Goal: Find specific page/section: Find specific page/section

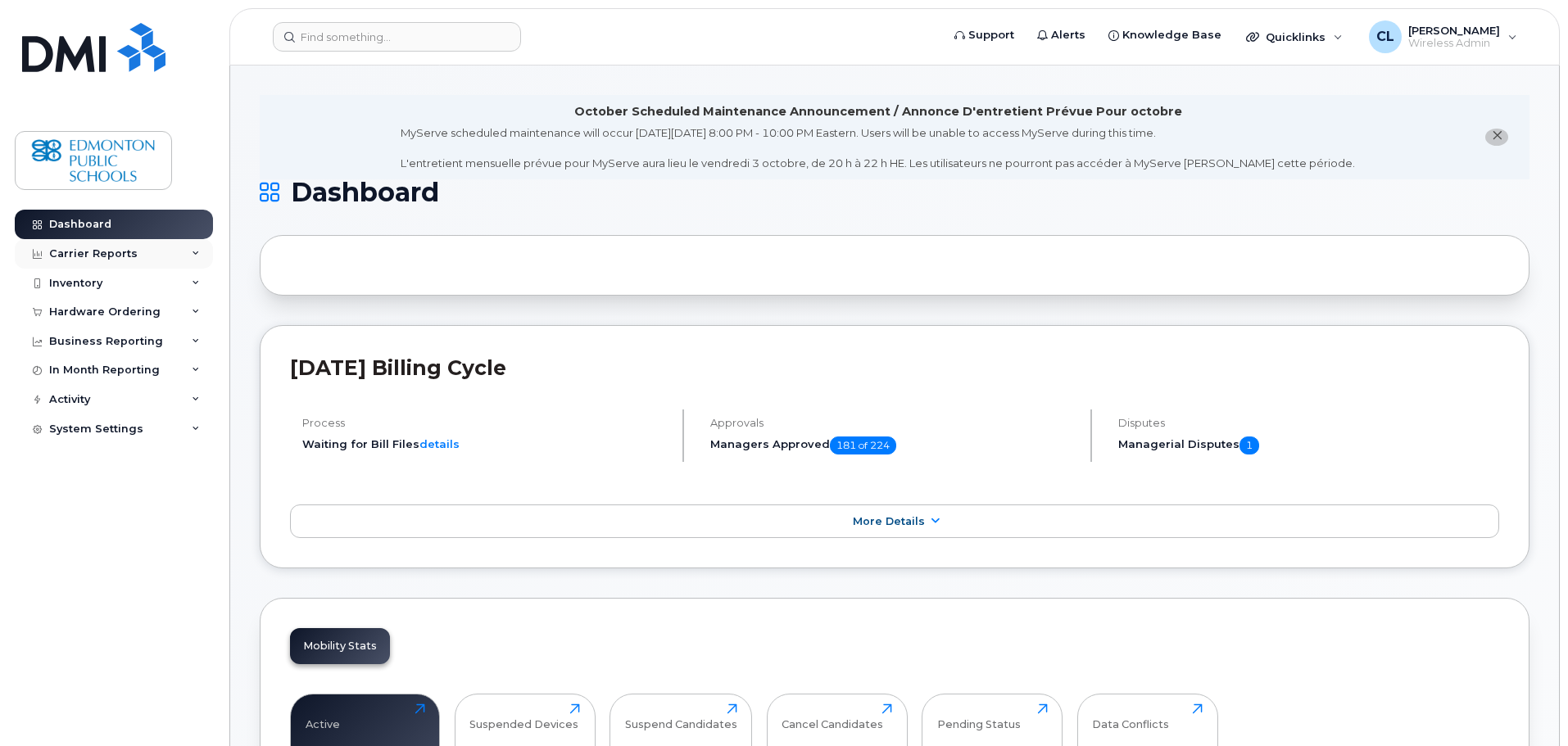
click at [82, 262] on div "Carrier Reports" at bounding box center [113, 254] width 199 height 29
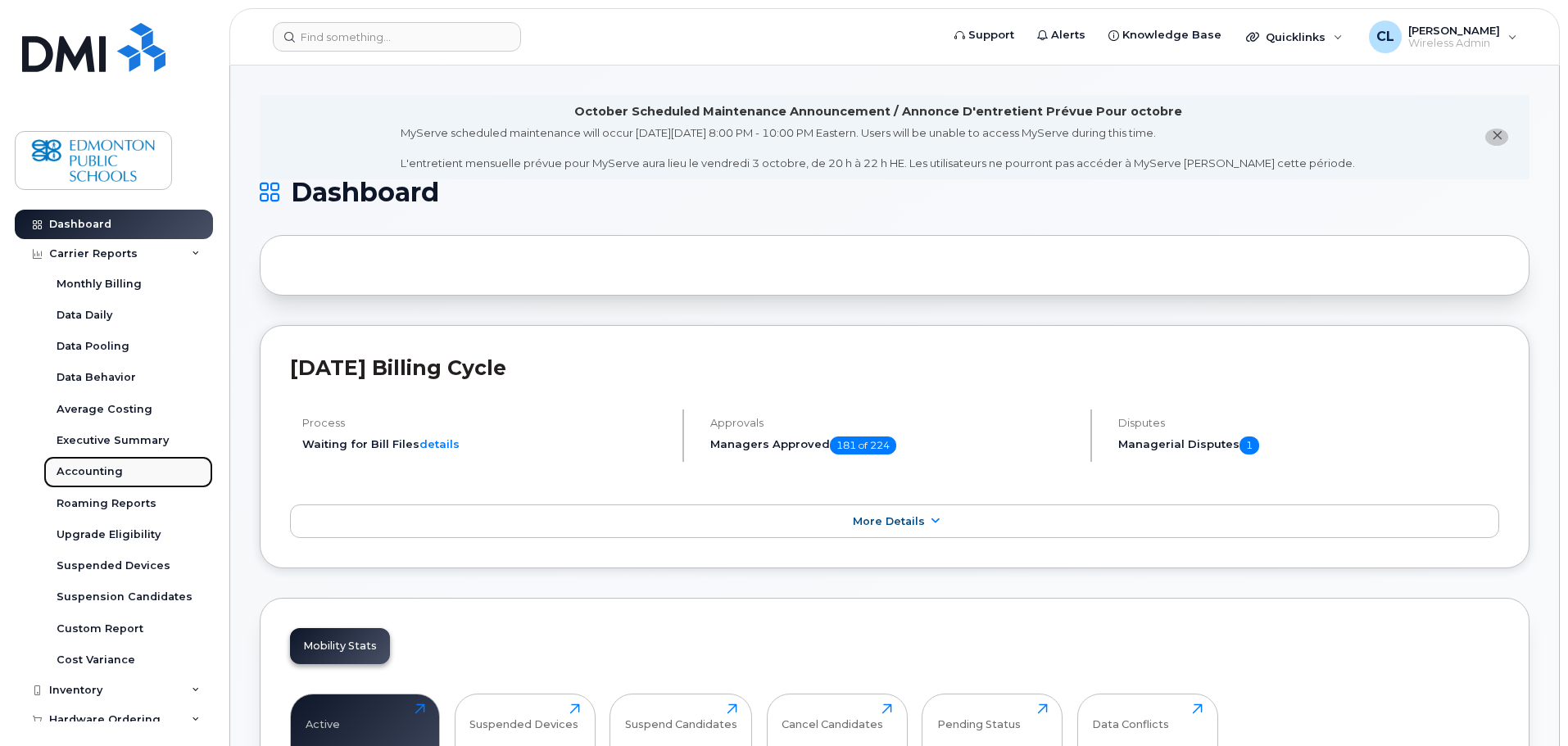
click at [102, 476] on div "Accounting" at bounding box center [90, 471] width 67 height 15
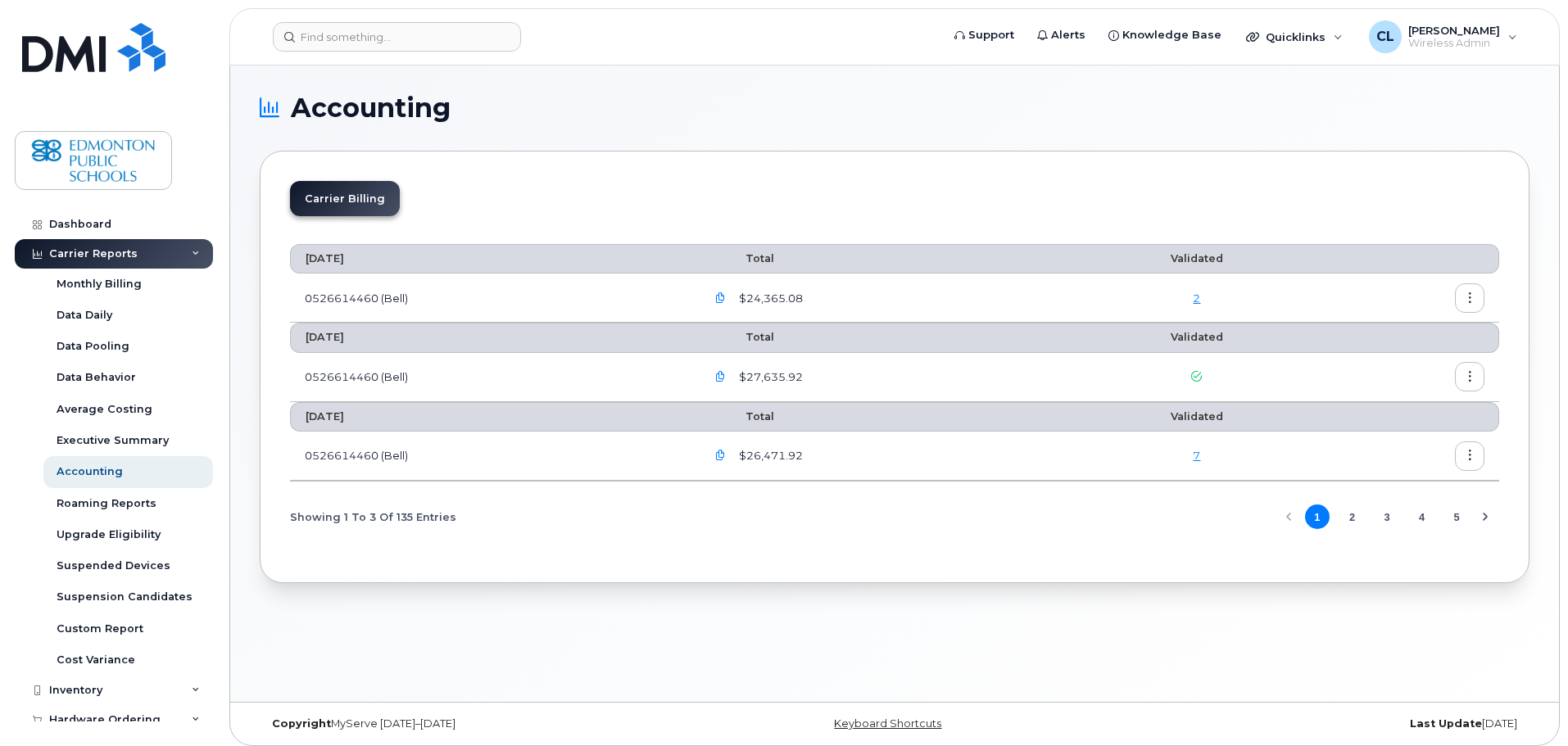
click at [724, 302] on icon "button" at bounding box center [720, 298] width 11 height 11
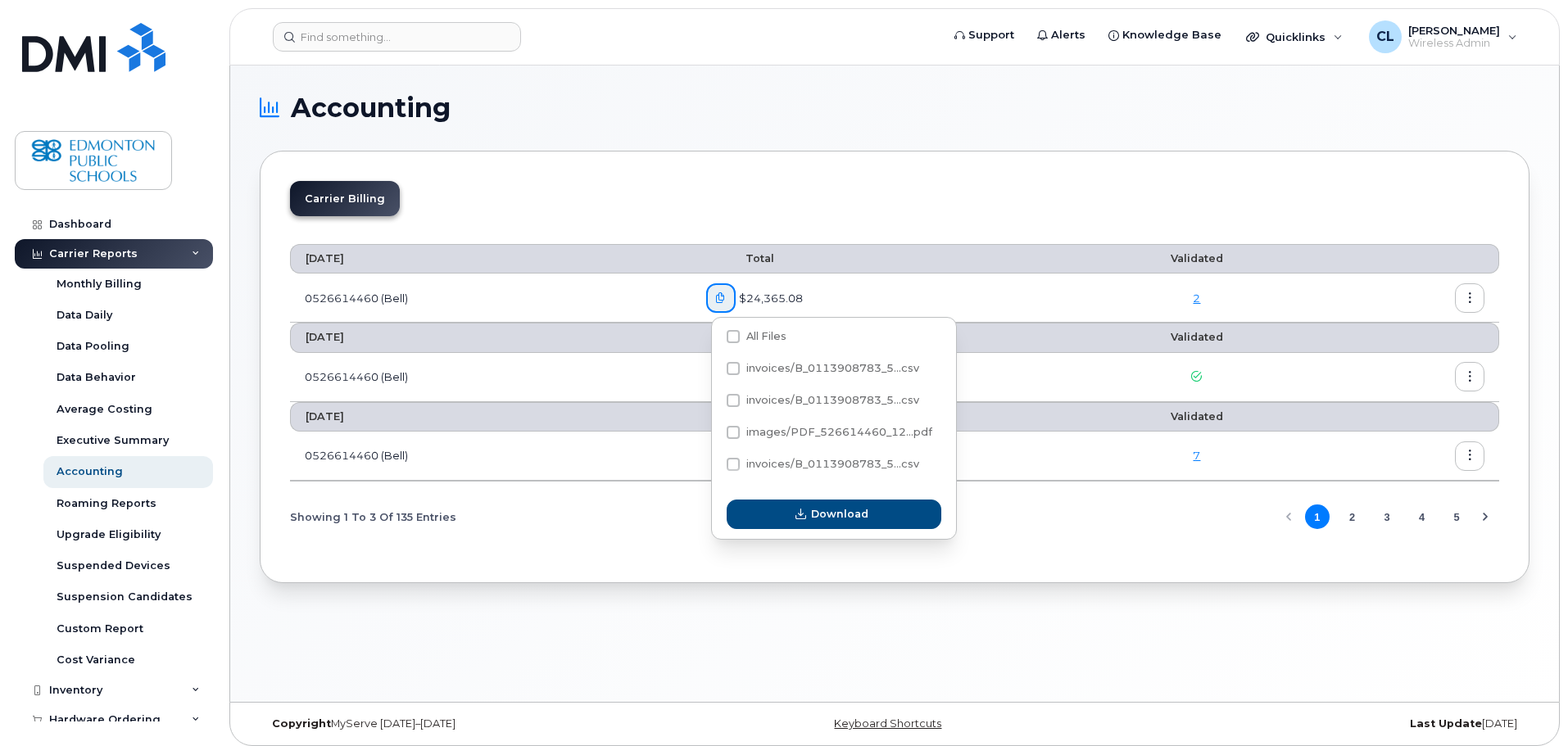
click at [898, 239] on div "September 2025 Total Validated 0526614460 (Bell) $24,365.08 2 August 2025 Total…" at bounding box center [894, 390] width 1209 height 323
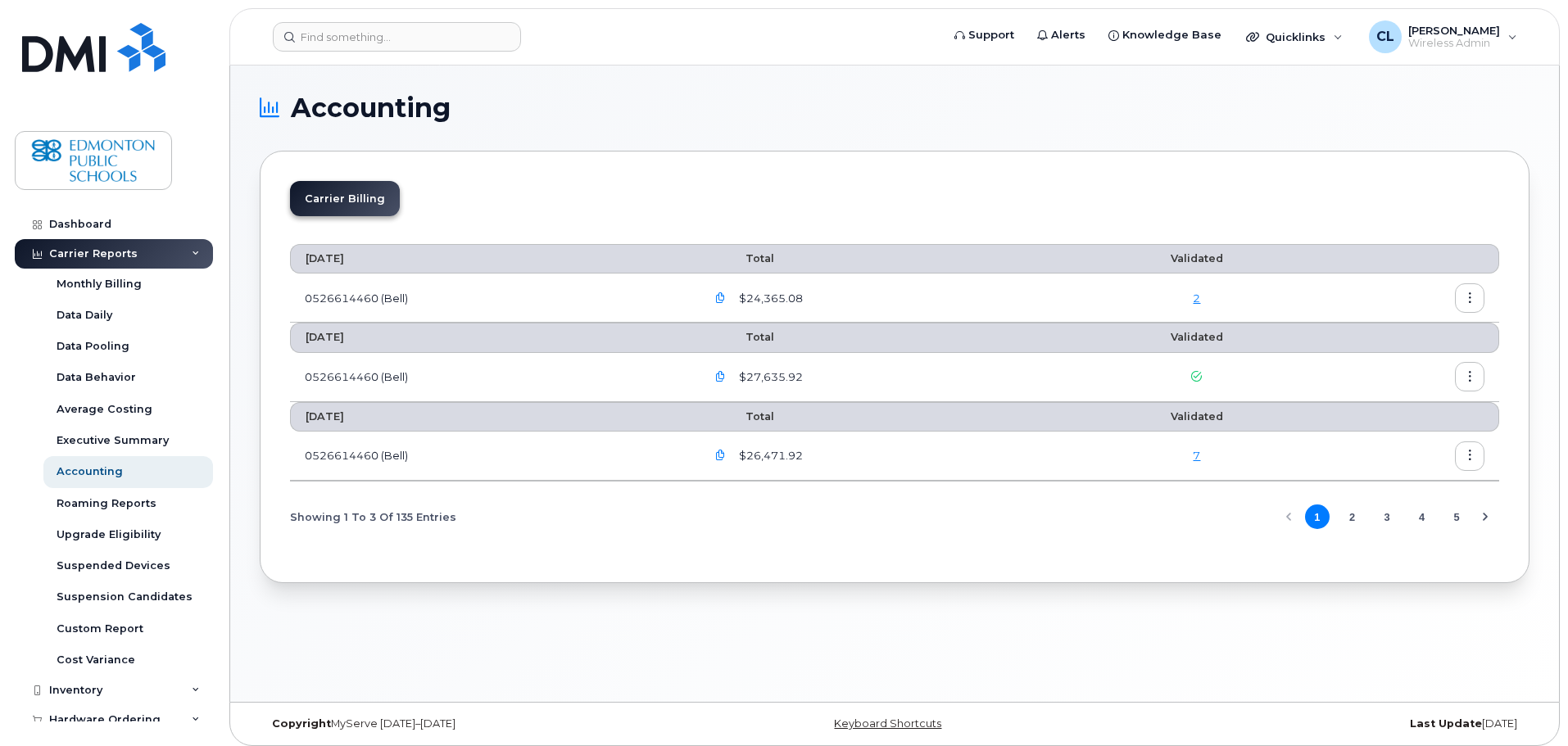
click at [1197, 299] on link "2" at bounding box center [1196, 297] width 8 height 13
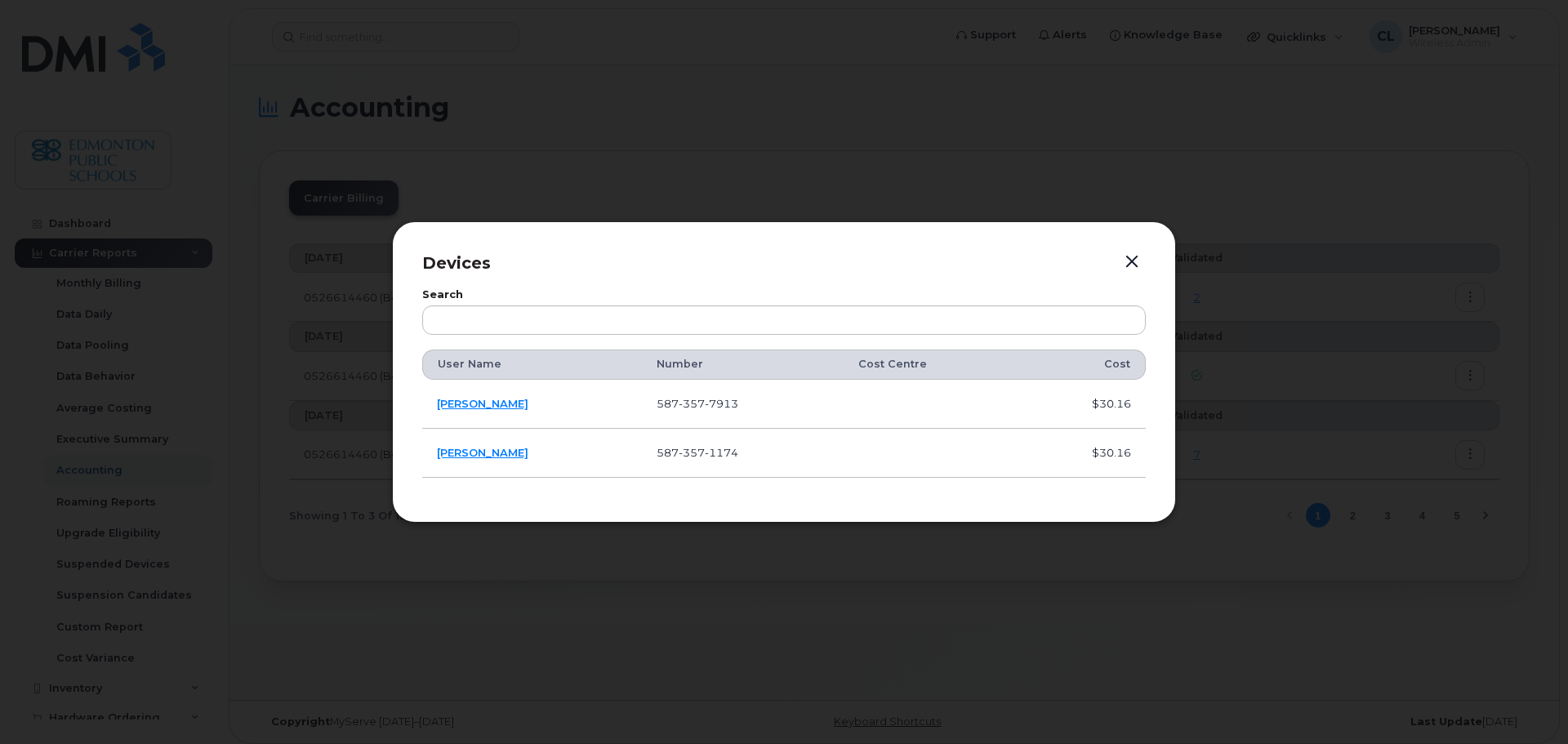
click at [1139, 260] on button "button" at bounding box center [1131, 261] width 24 height 22
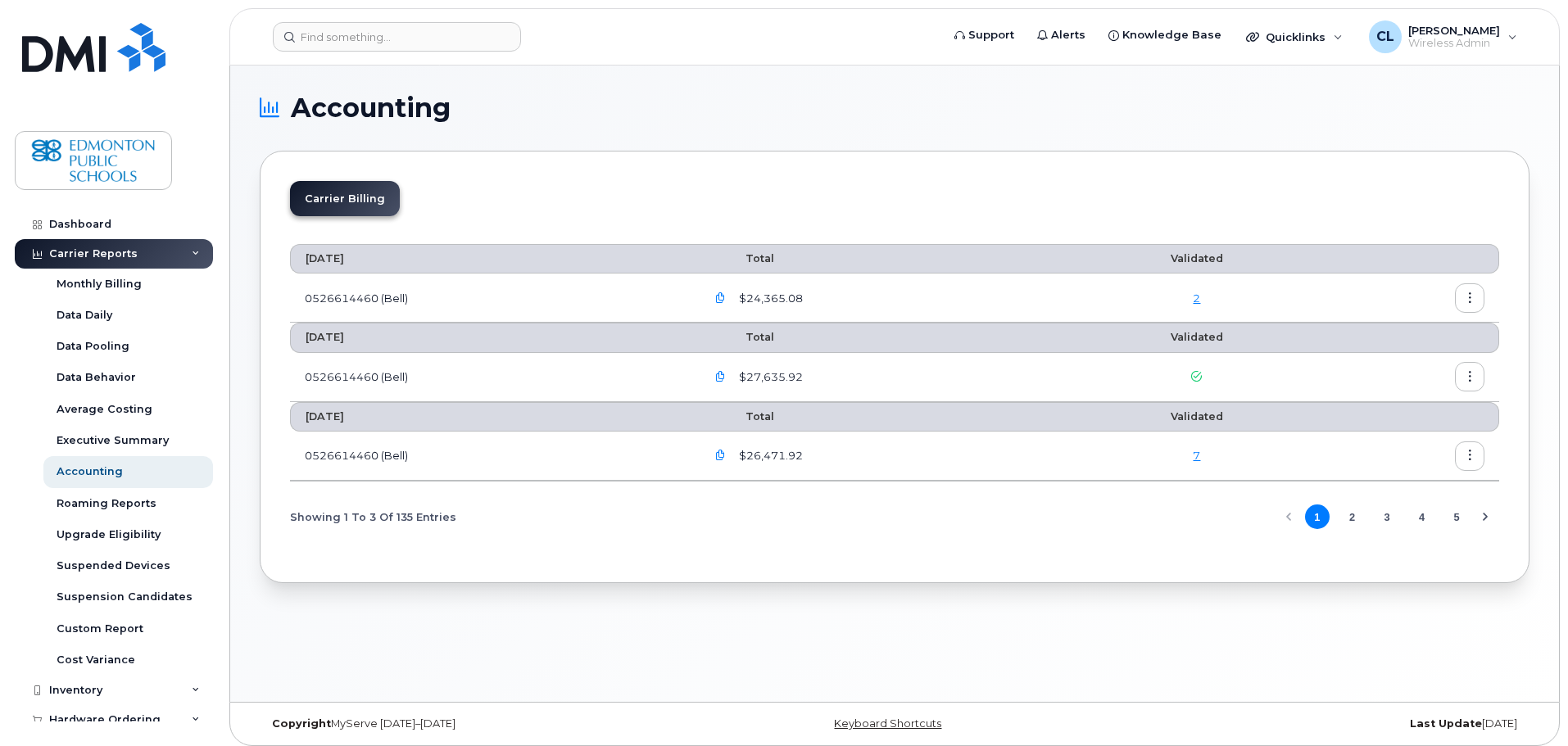
click at [1461, 302] on button "button" at bounding box center [1469, 298] width 29 height 29
click at [1375, 366] on span "Download" at bounding box center [1394, 364] width 64 height 15
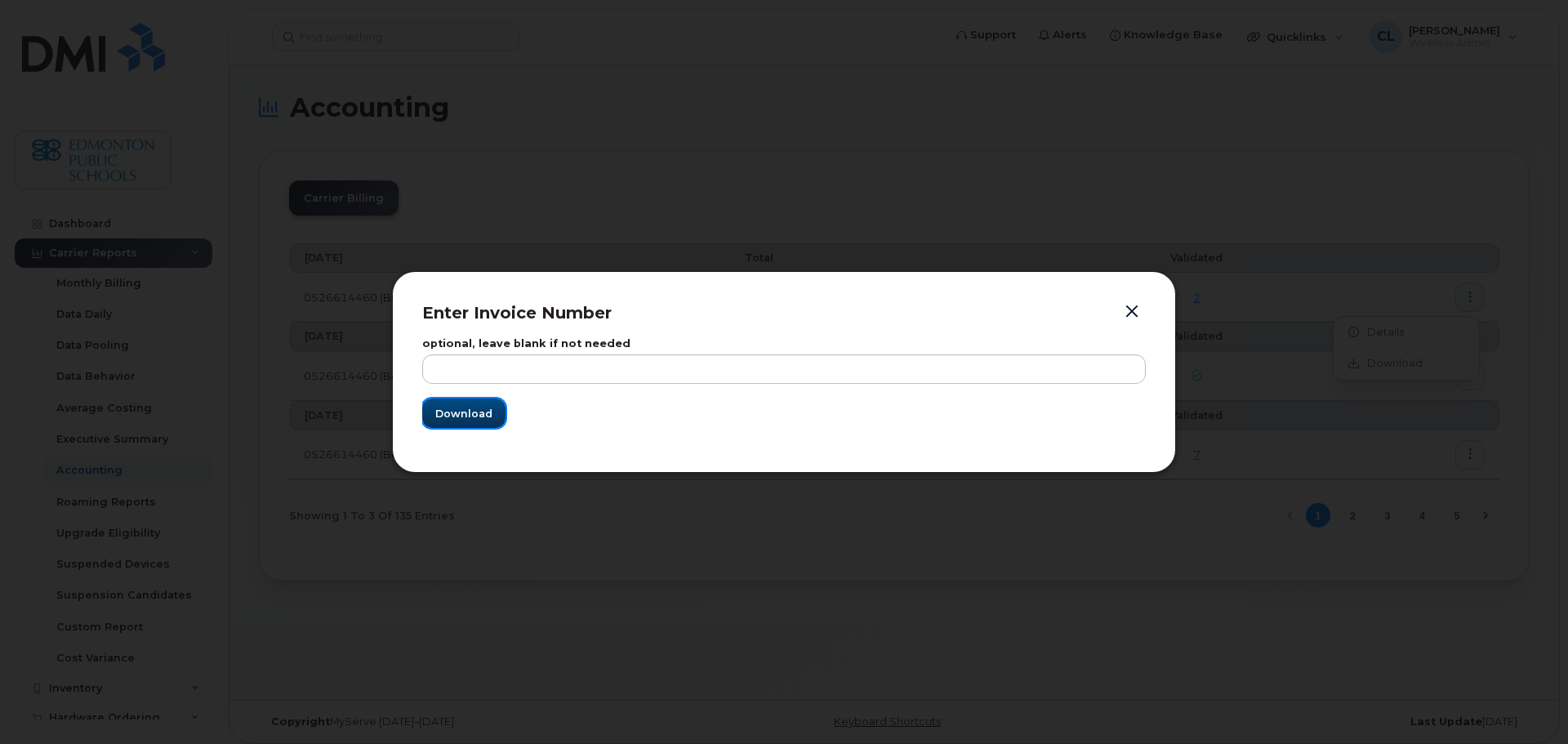
click at [489, 411] on span "Download" at bounding box center [463, 413] width 58 height 16
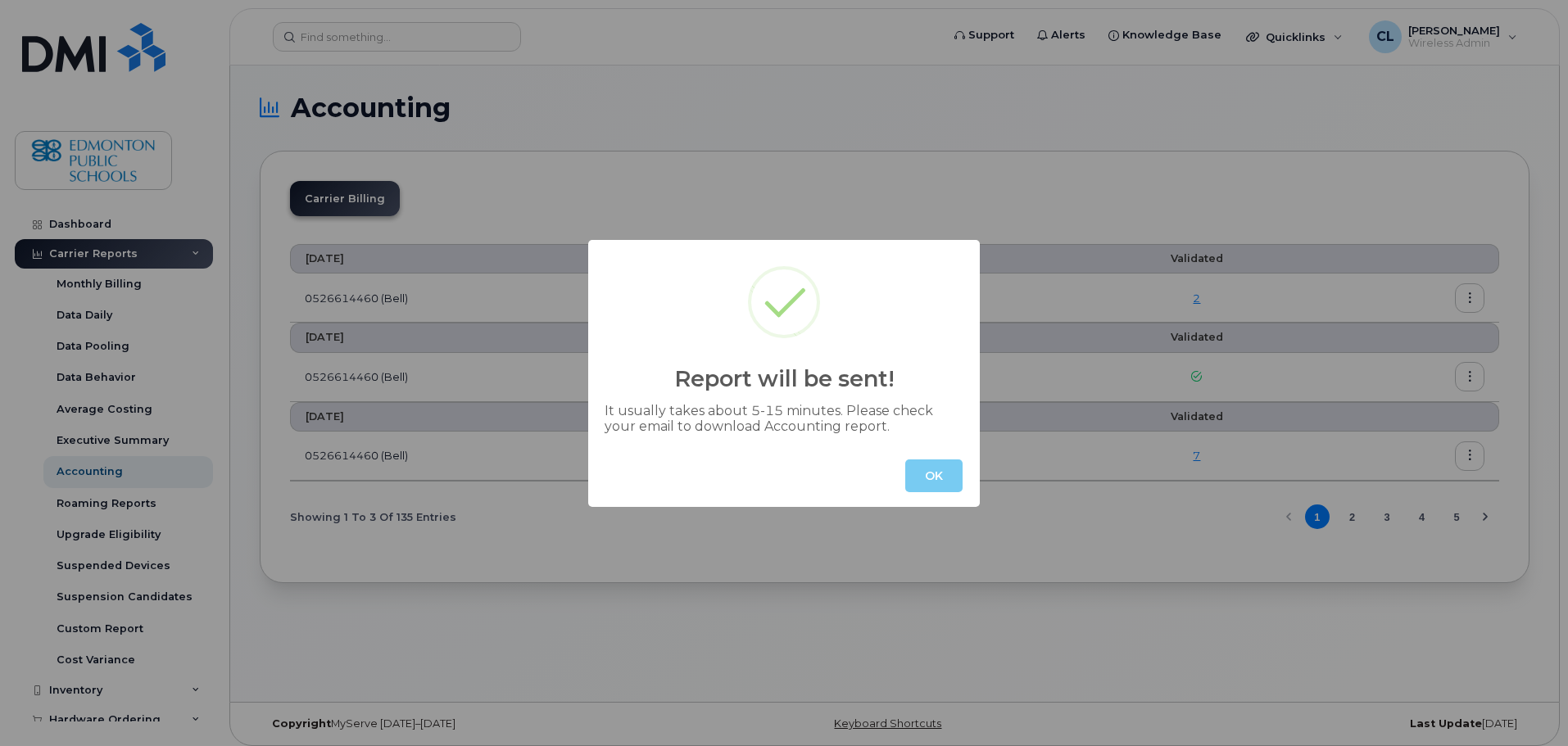
click at [955, 481] on button "OK" at bounding box center [933, 475] width 58 height 32
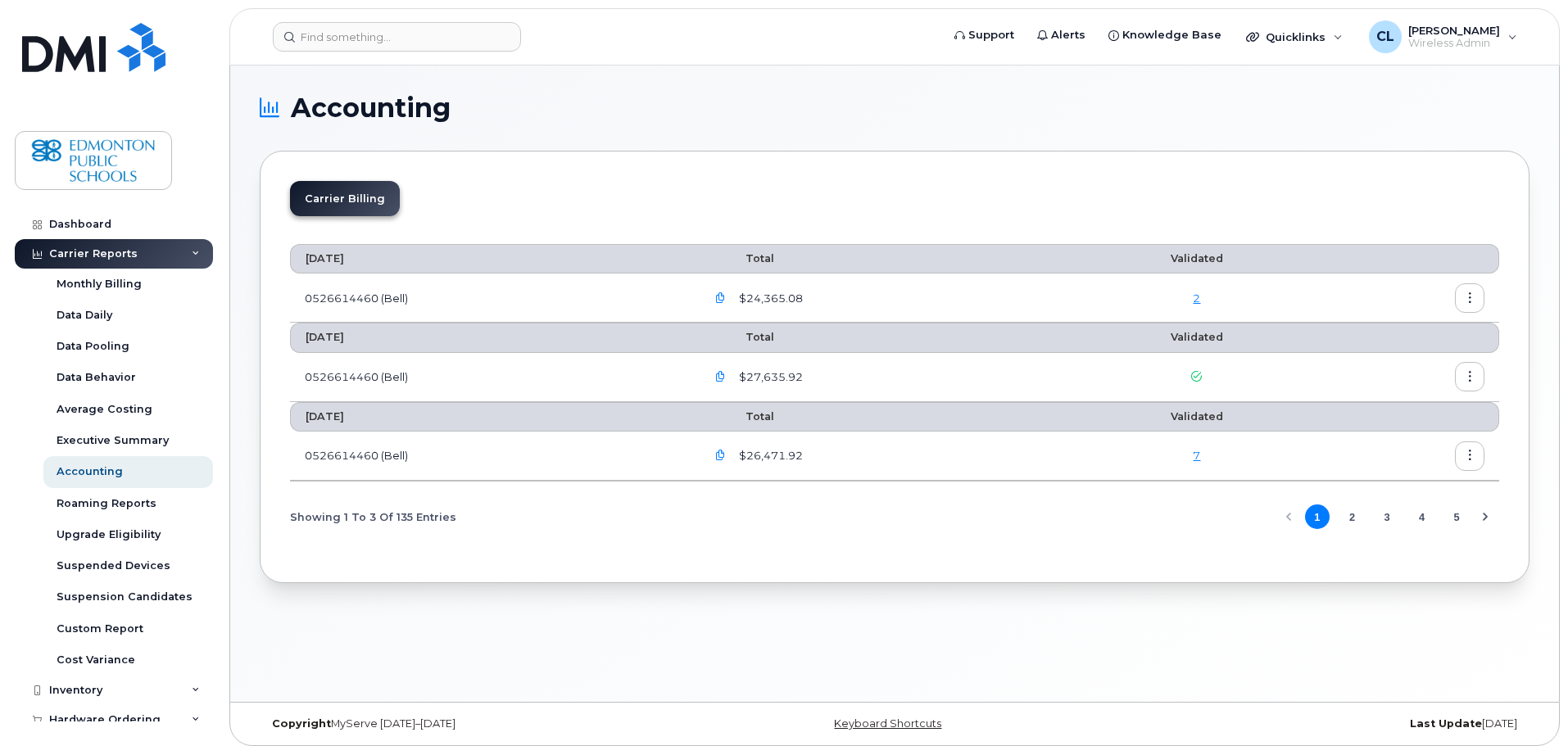
click at [726, 293] on icon "button" at bounding box center [720, 298] width 11 height 11
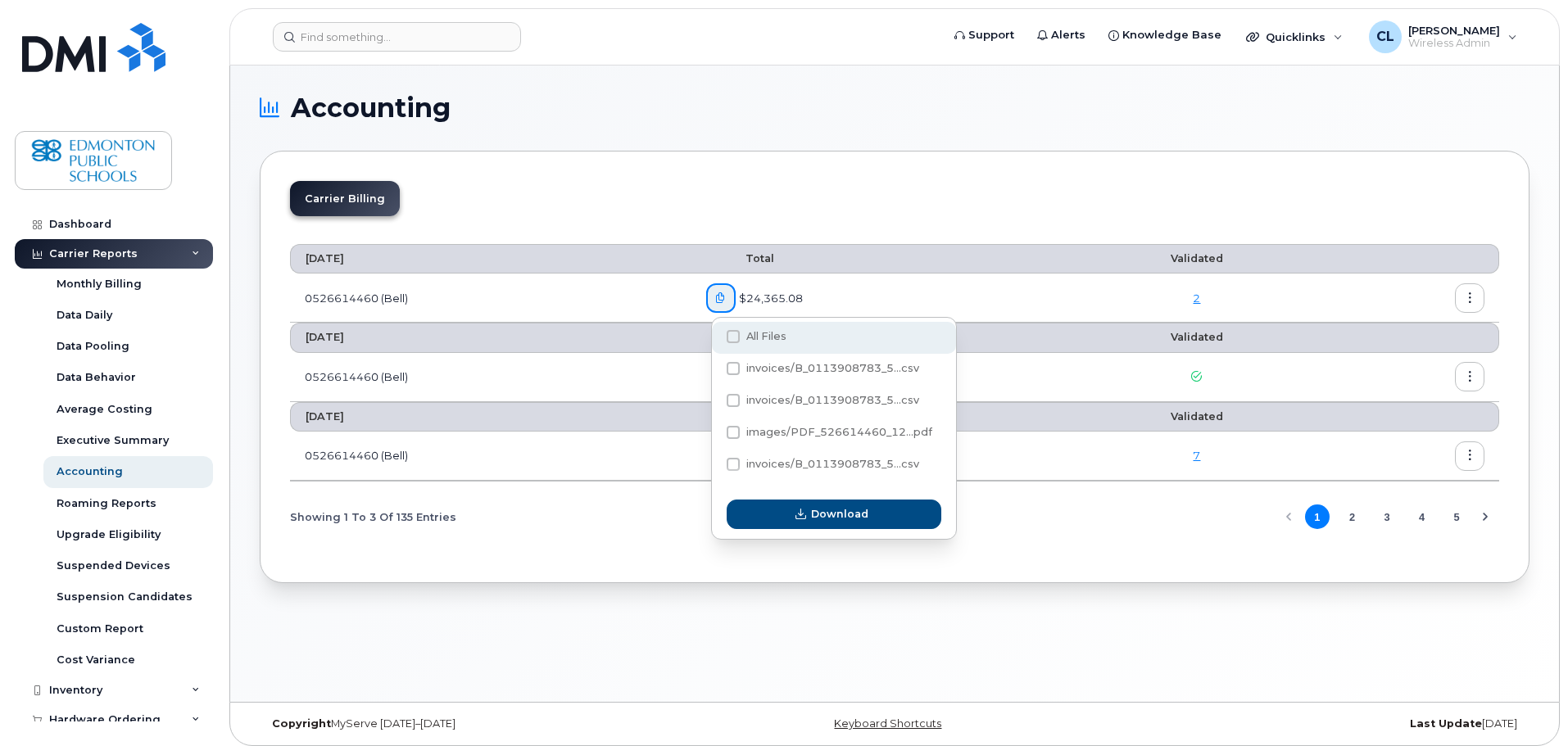
click at [729, 333] on span at bounding box center [733, 335] width 13 height 13
click at [715, 333] on input "All Files" at bounding box center [711, 337] width 8 height 8
checkbox input "true"
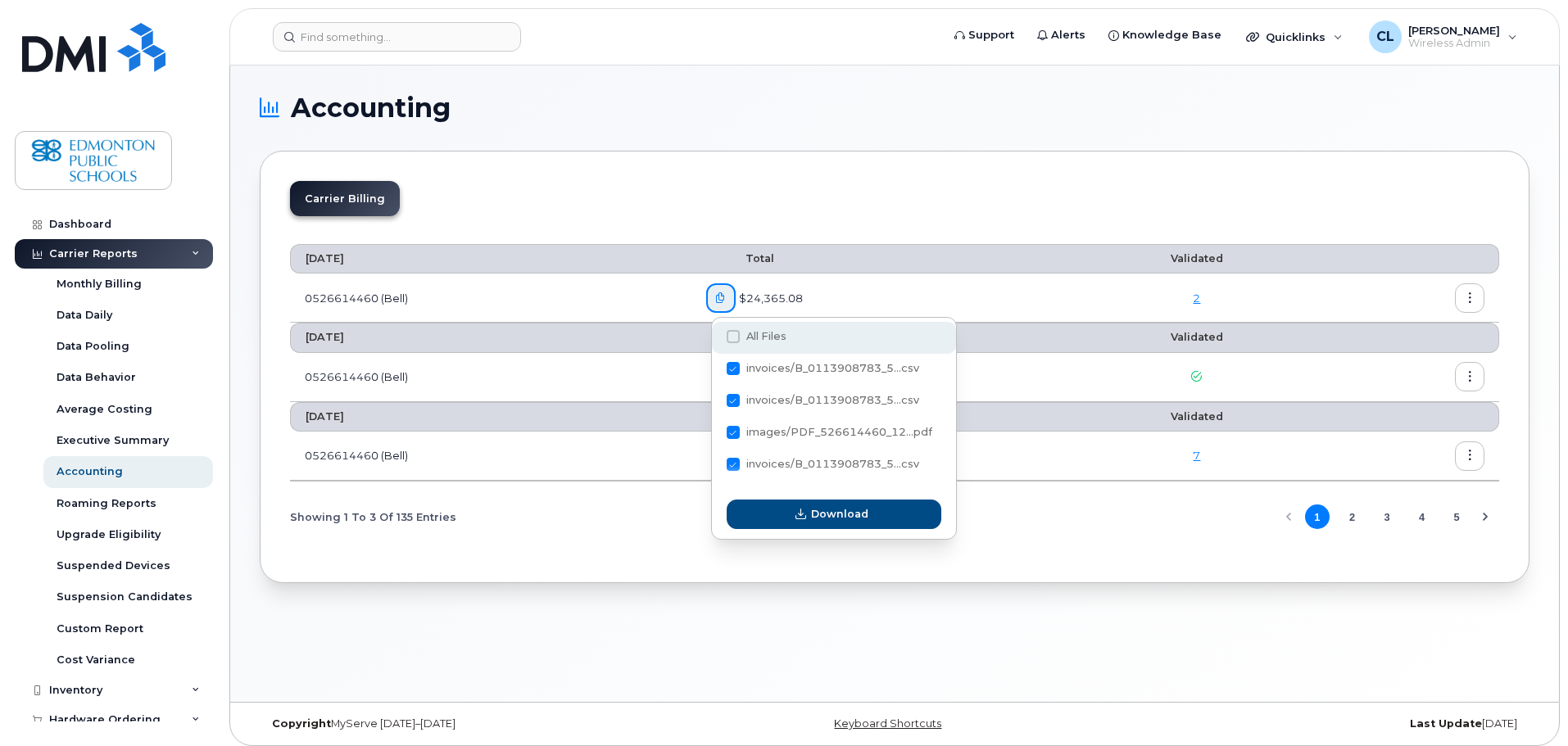
checkbox input "true"
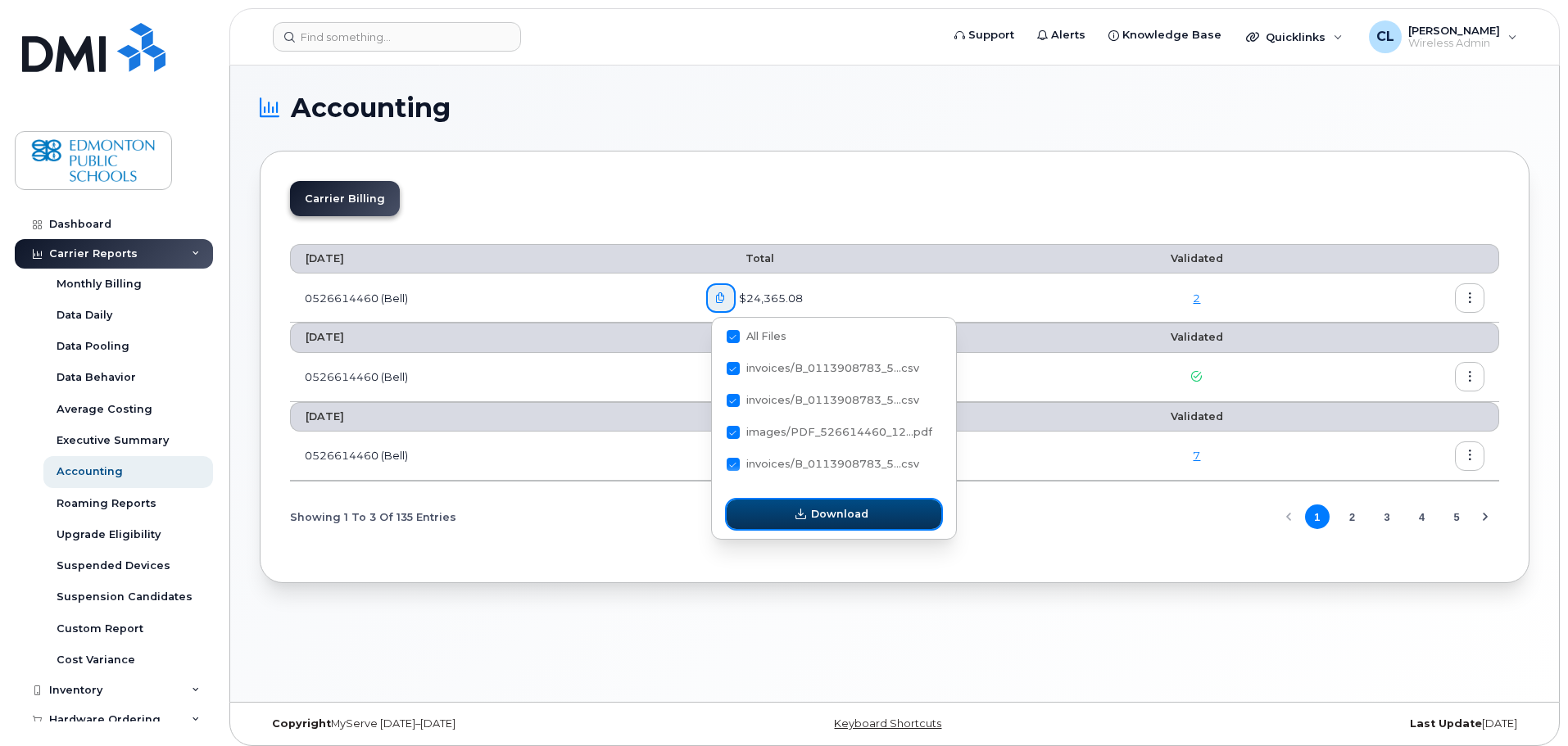
click at [864, 516] on span "Download" at bounding box center [839, 514] width 58 height 16
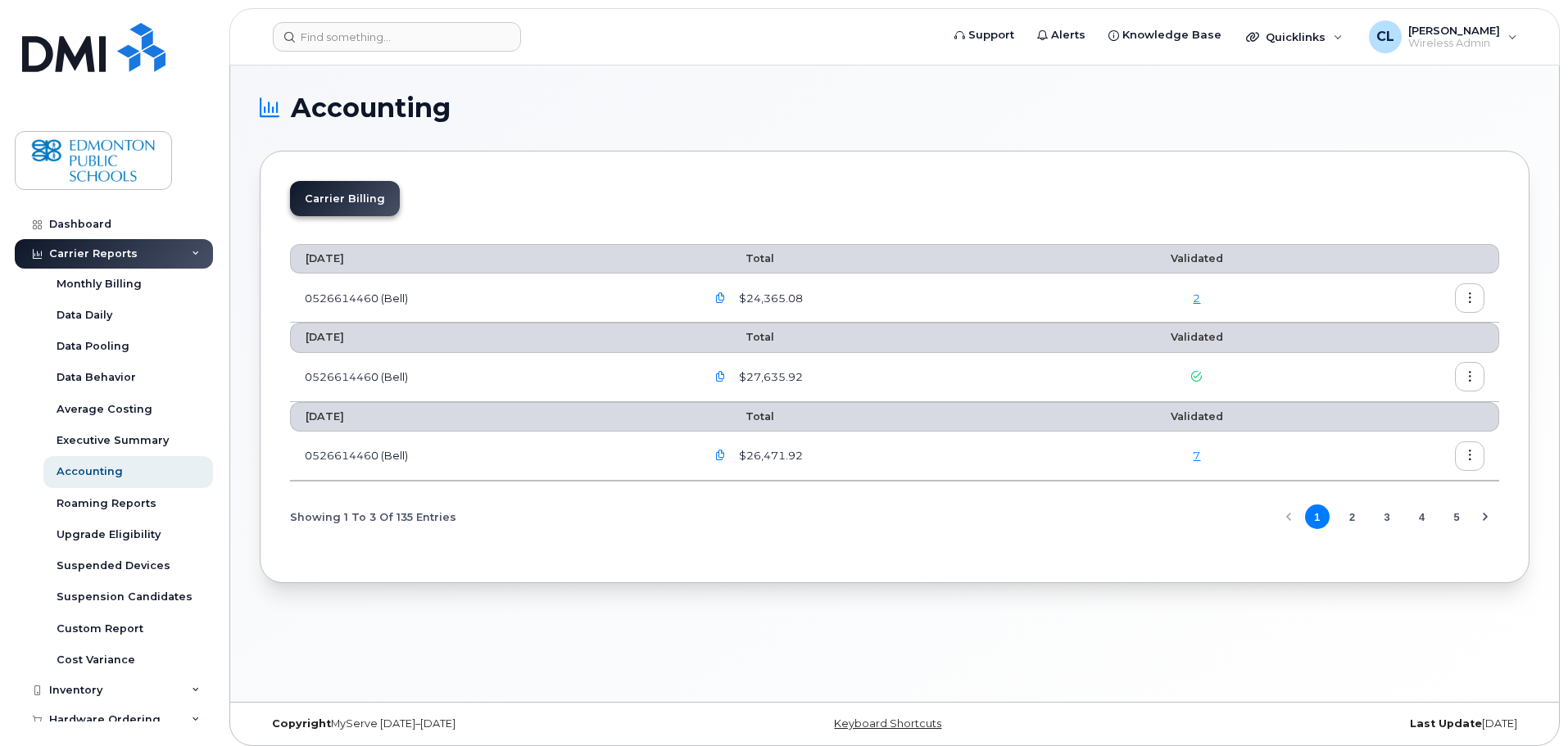
click at [788, 174] on div "Carrier Billing September 2025 Total Validated 0526614460 (Bell) $24,365.08 2 A…" at bounding box center [894, 367] width 1270 height 432
click at [1193, 296] on div "2" at bounding box center [1196, 298] width 218 height 16
click at [1198, 300] on link "2" at bounding box center [1196, 297] width 8 height 13
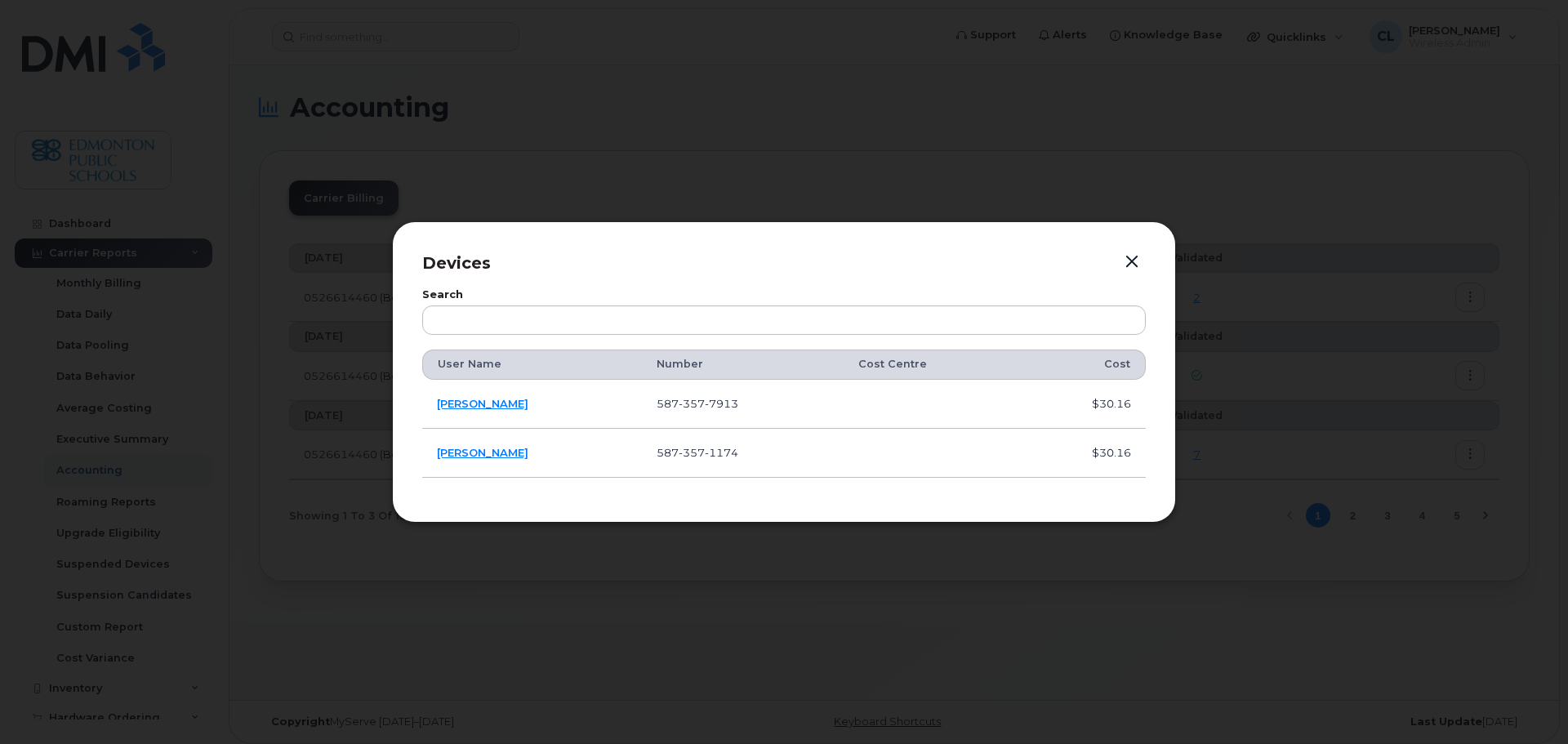
click at [1136, 261] on button "button" at bounding box center [1131, 261] width 24 height 22
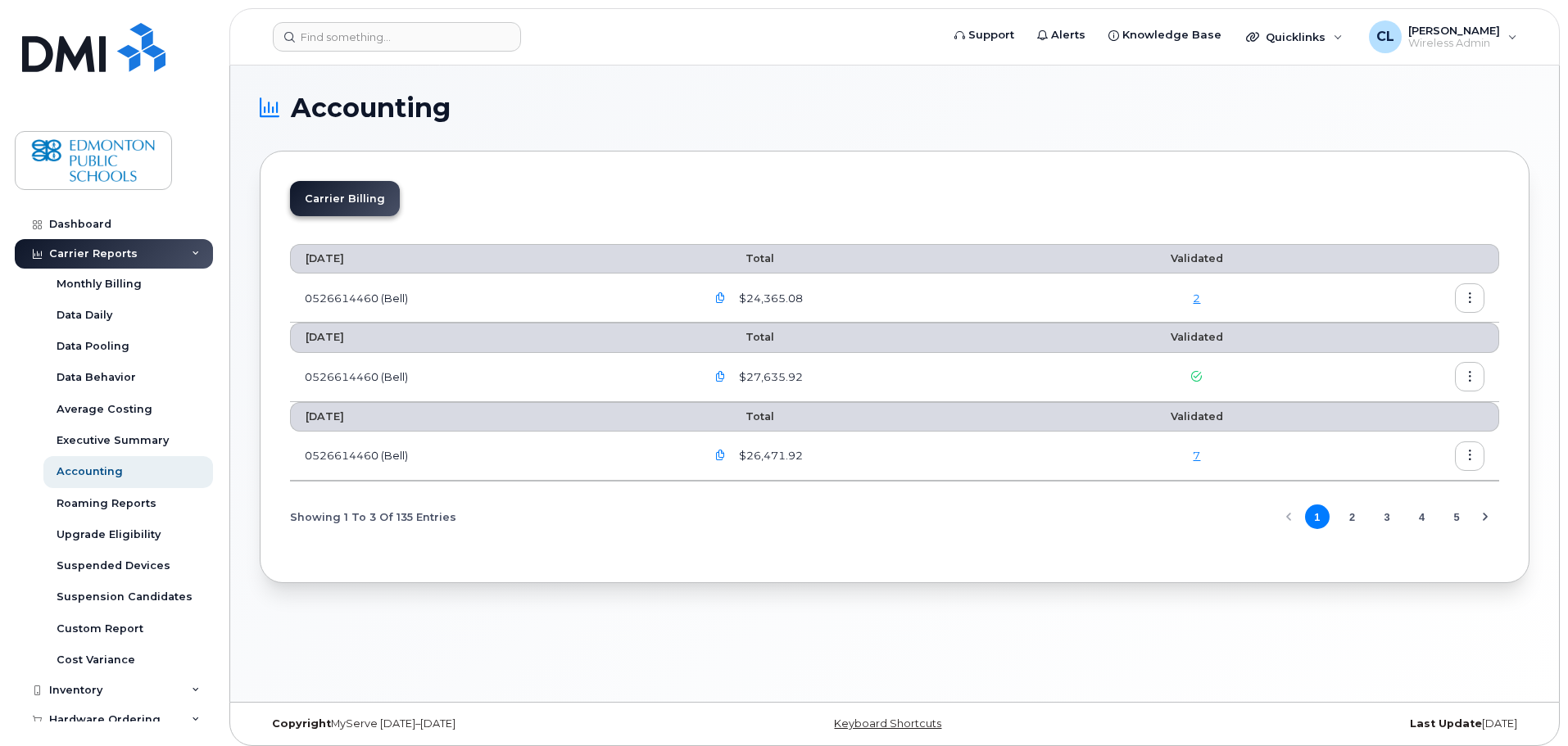
click at [1473, 297] on icon "button" at bounding box center [1469, 298] width 11 height 11
click at [1472, 296] on icon "button" at bounding box center [1469, 298] width 11 height 11
click at [1325, 111] on h1 "Accounting" at bounding box center [890, 108] width 1262 height 26
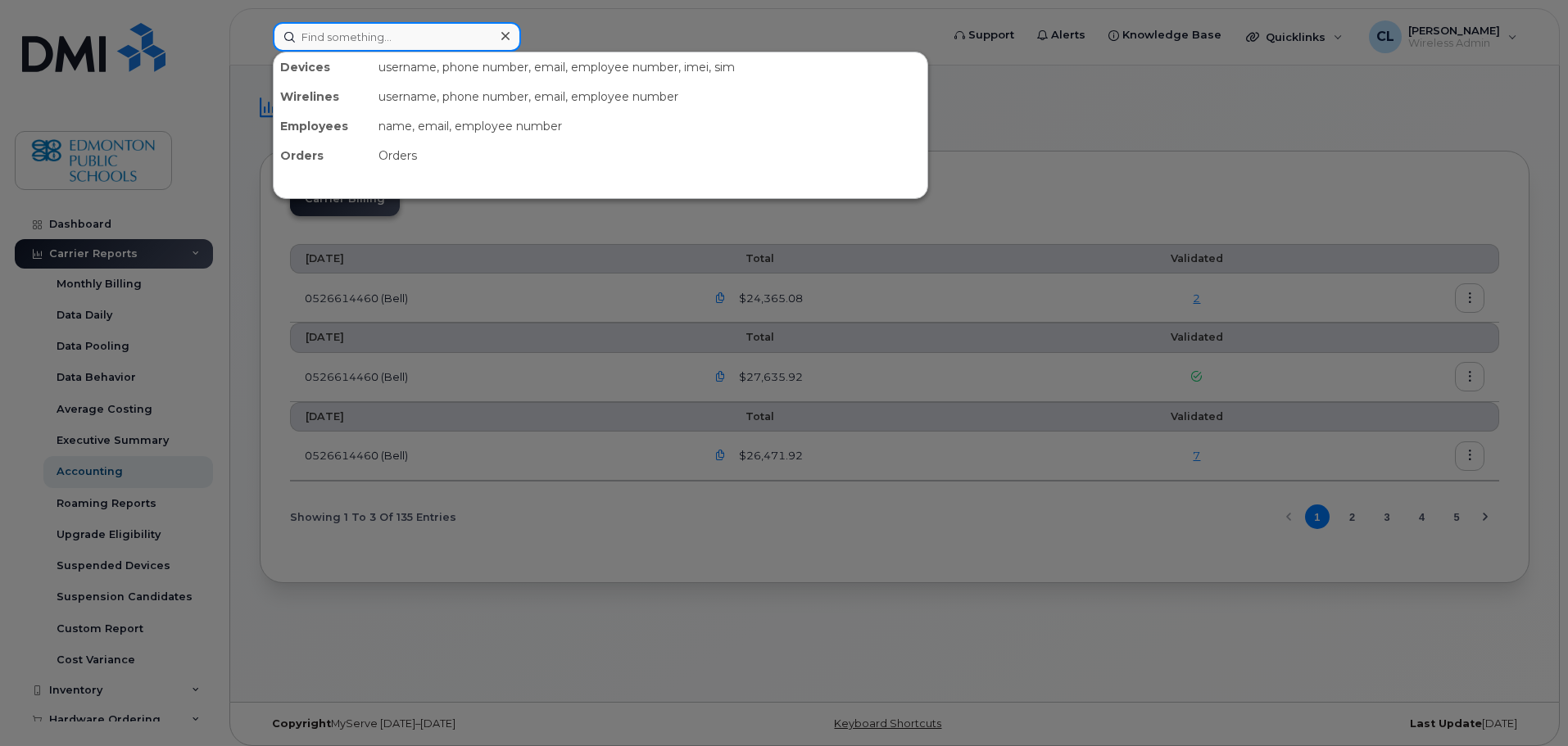
click at [354, 48] on input at bounding box center [397, 37] width 248 height 29
type input "Tran"
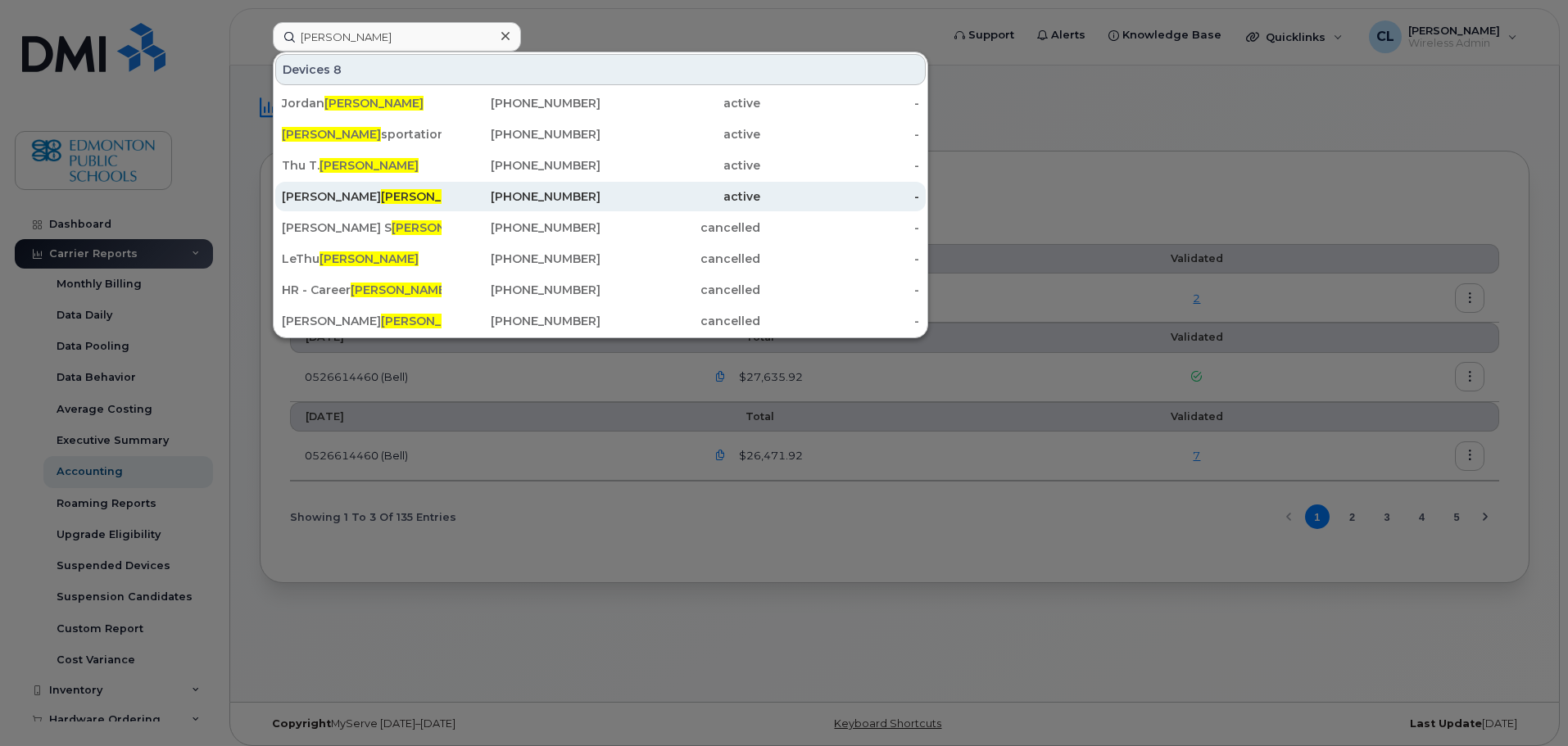
click at [381, 202] on span "Tran" at bounding box center [429, 196] width 99 height 15
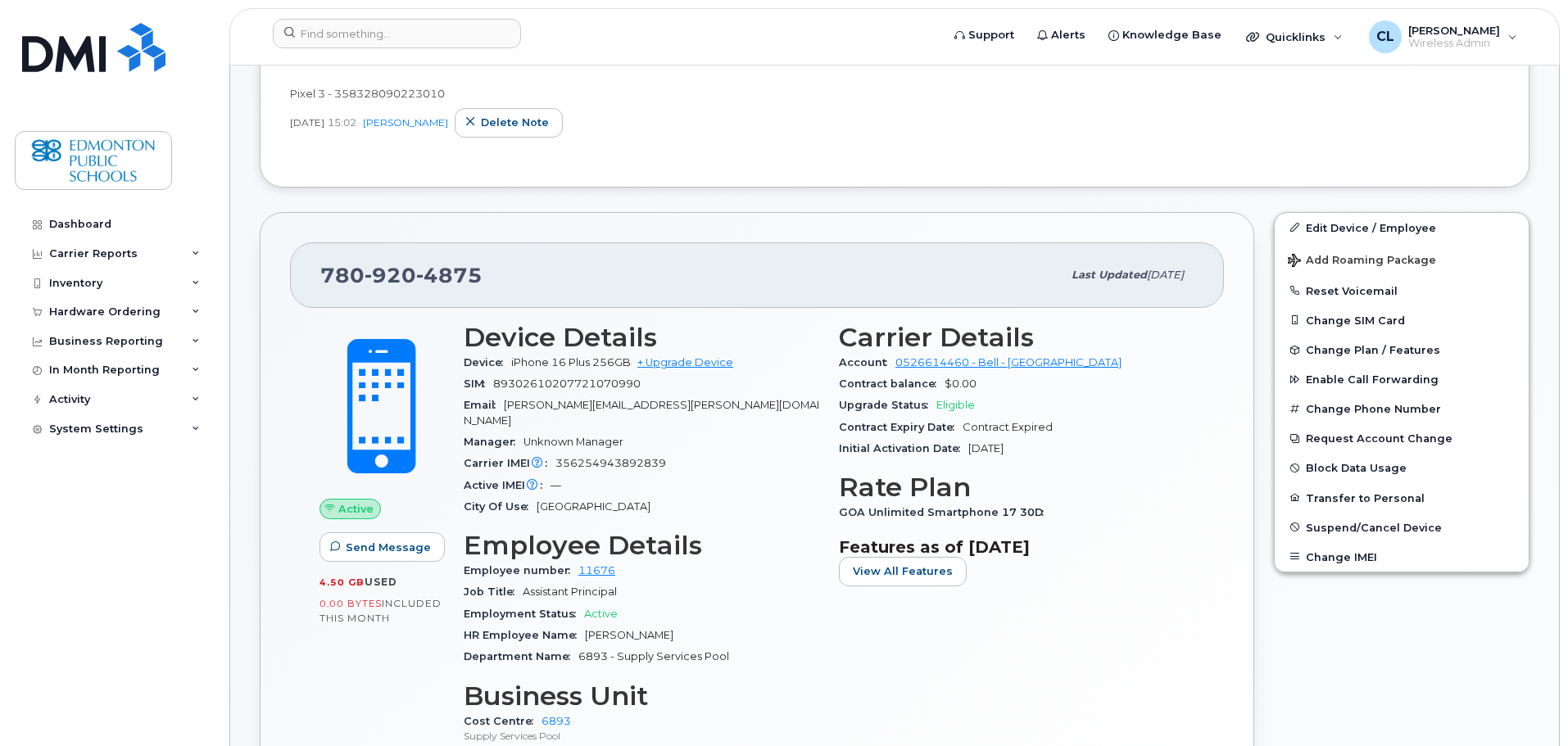
scroll to position [655, 0]
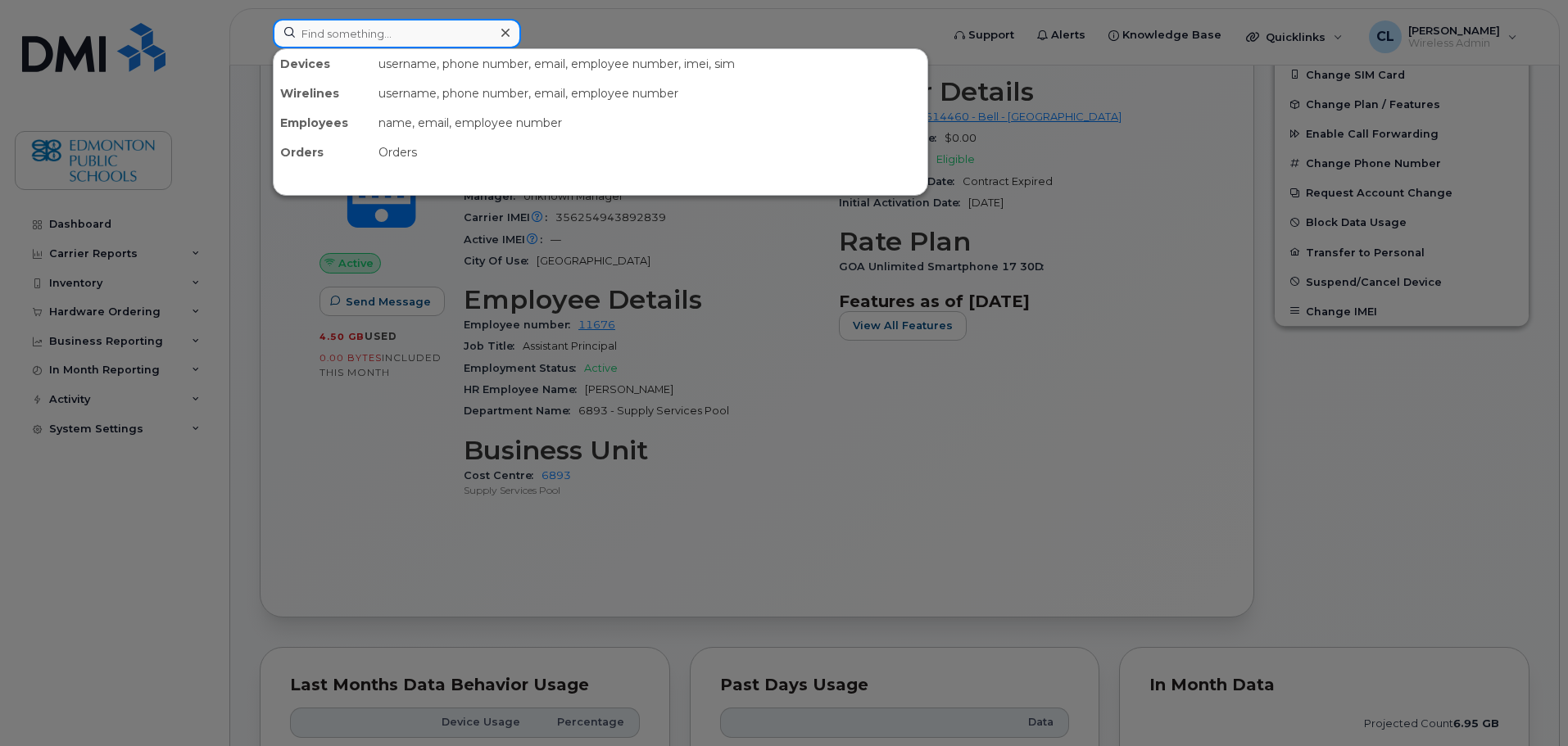
click at [375, 31] on input at bounding box center [397, 33] width 248 height 29
type input "[PERSON_NAME]"
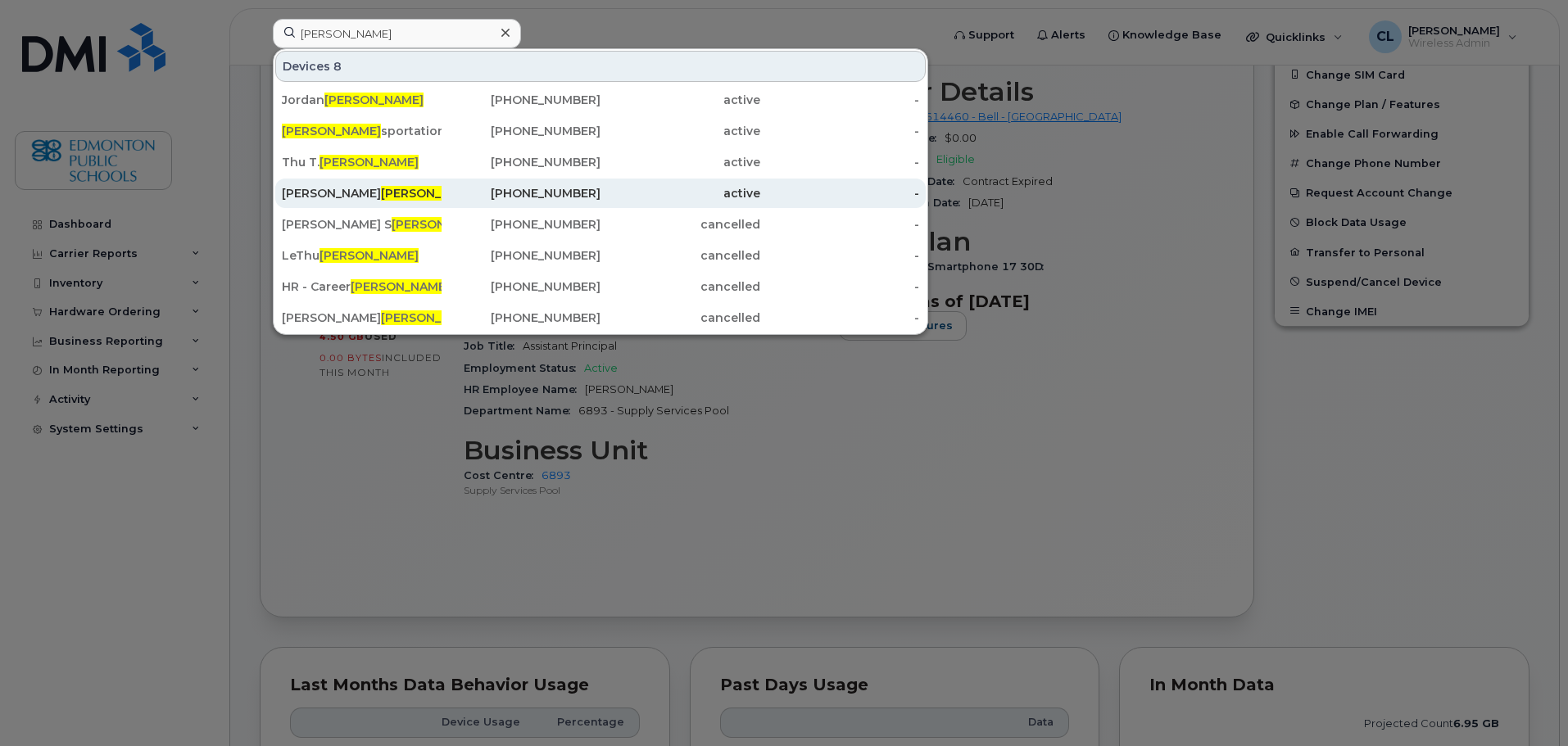
click at [313, 195] on div "David Tran" at bounding box center [361, 193] width 159 height 17
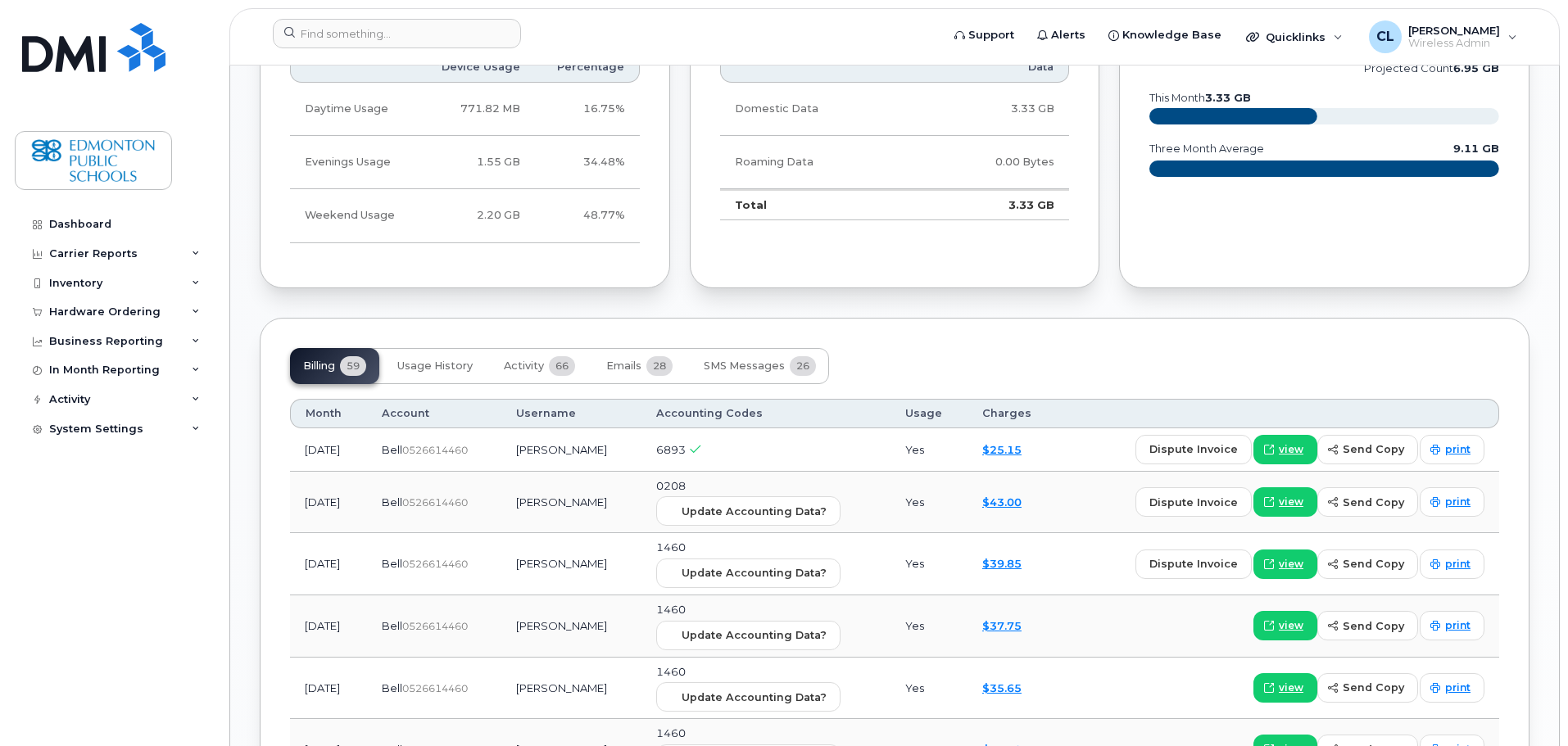
scroll to position [1473, 0]
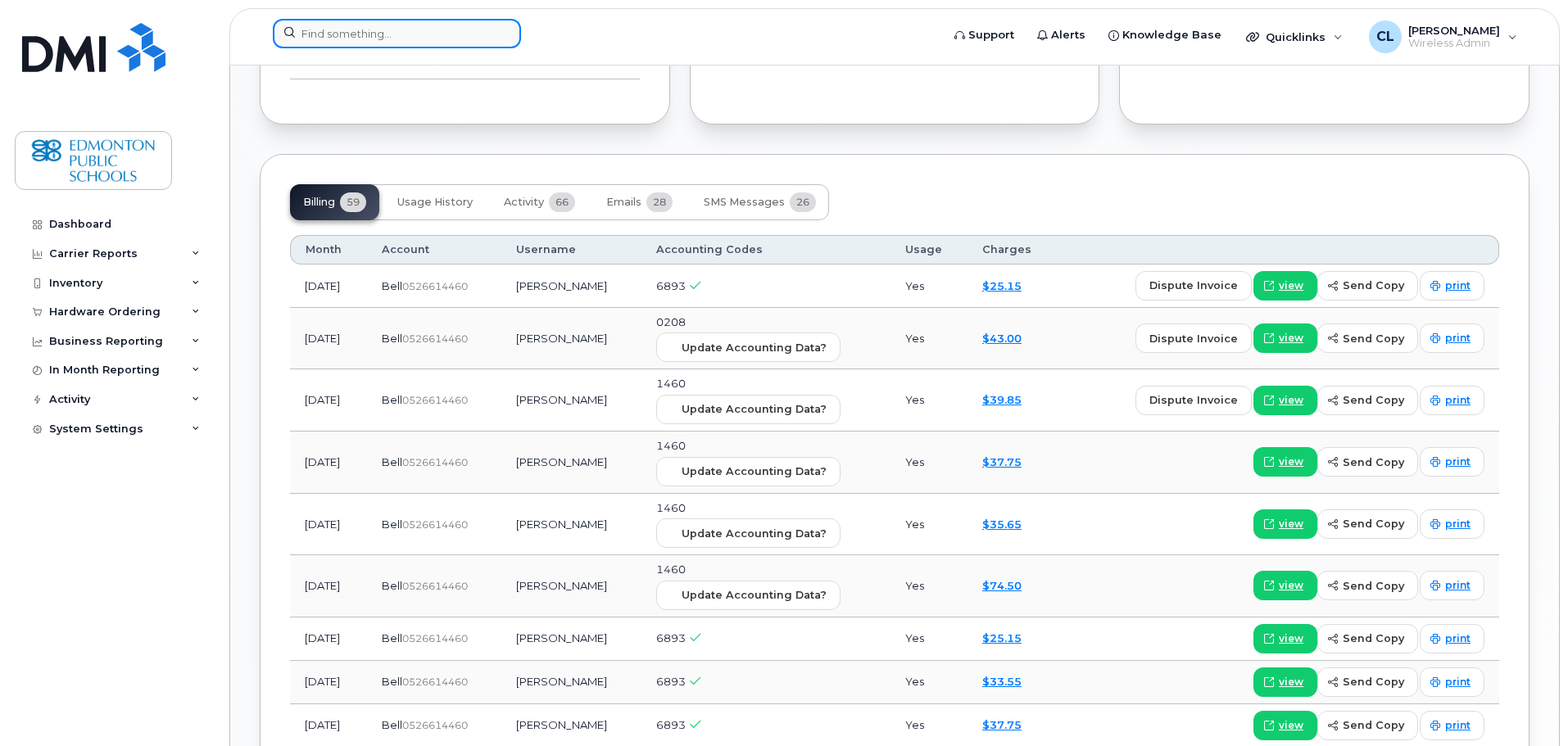
click at [444, 26] on input at bounding box center [397, 33] width 248 height 29
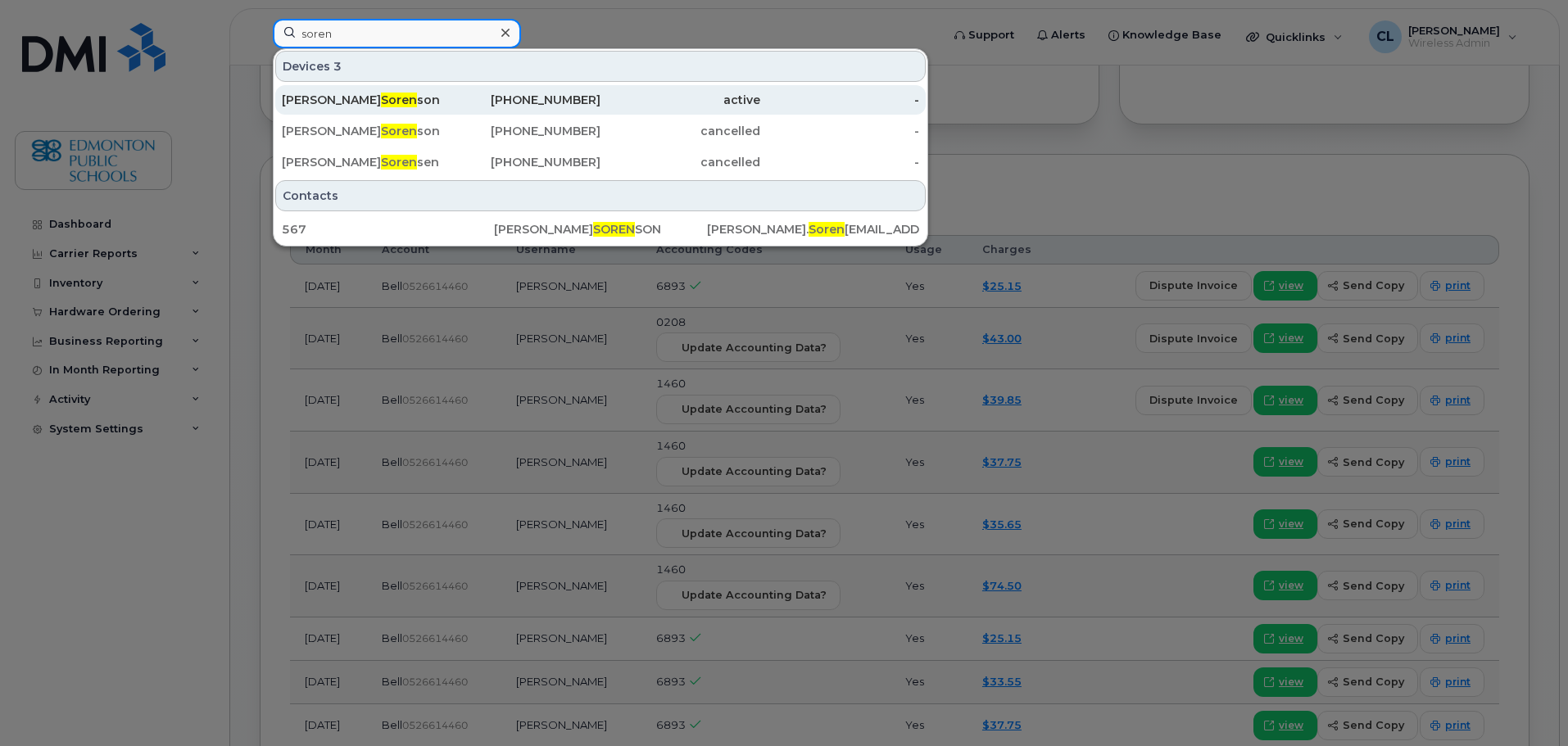
type input "soren"
click at [404, 108] on div "Wendy Soren son" at bounding box center [361, 100] width 159 height 17
click at [412, 104] on div "Wendy Soren son" at bounding box center [361, 100] width 159 height 17
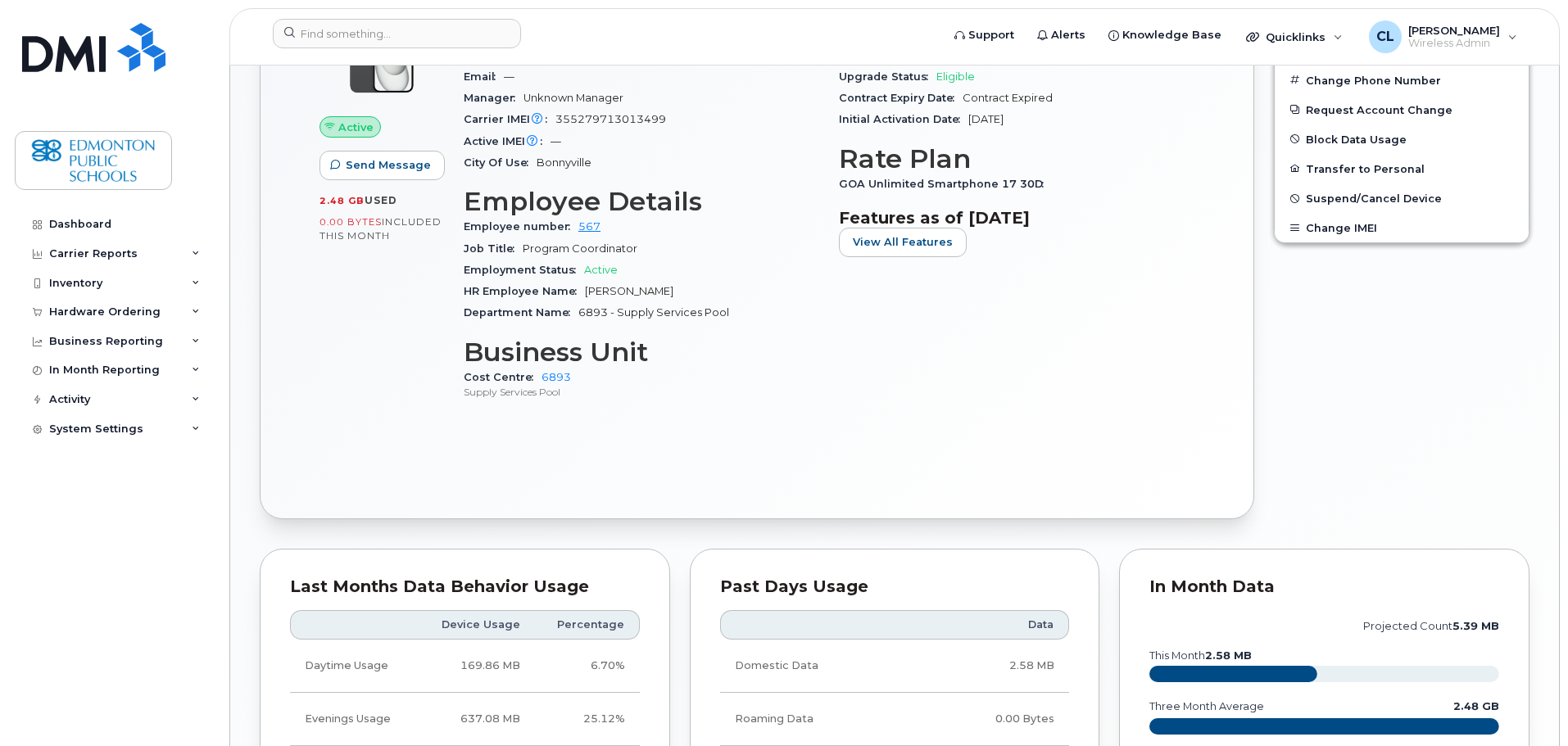
scroll to position [1134, 0]
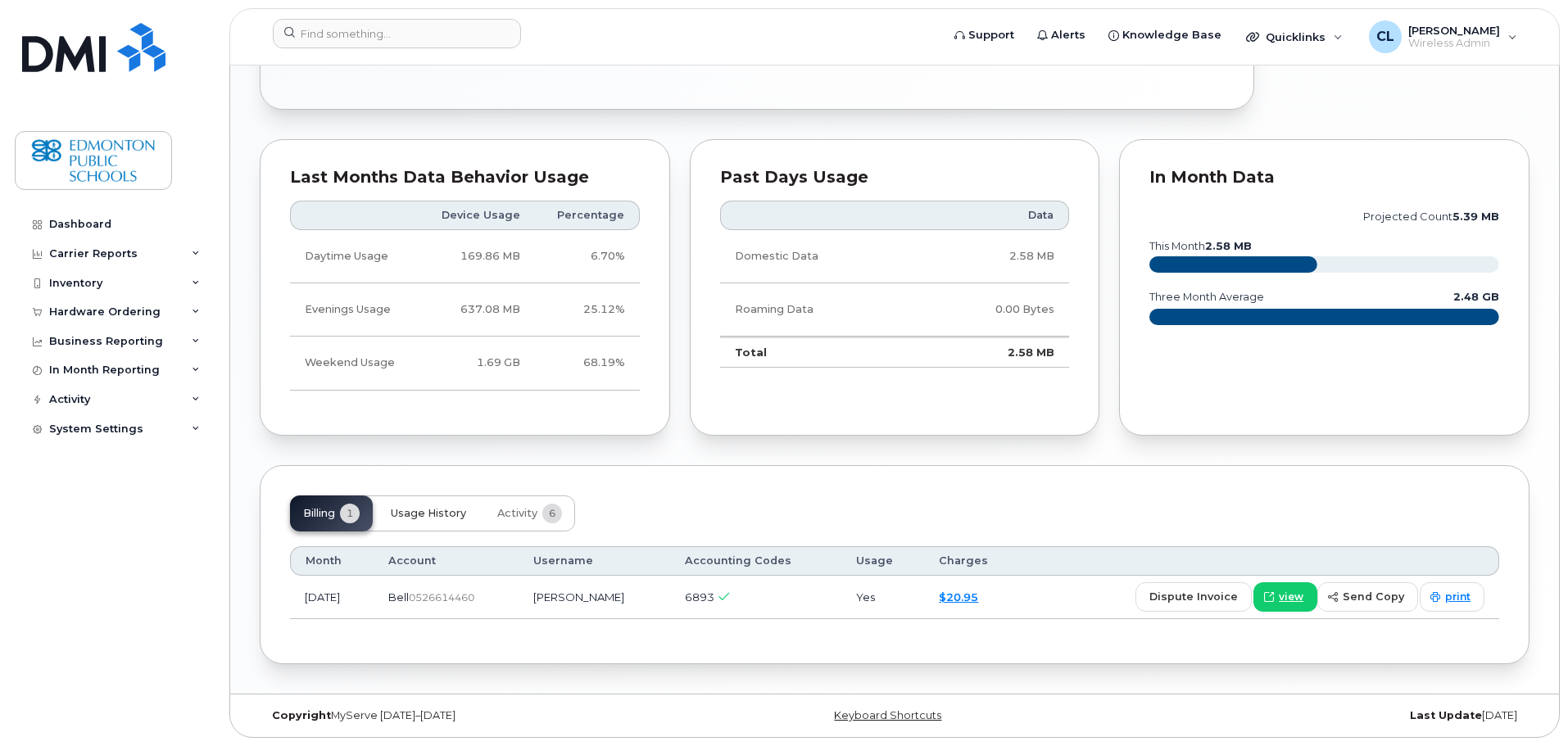
click at [433, 511] on span "Usage History" at bounding box center [427, 512] width 75 height 13
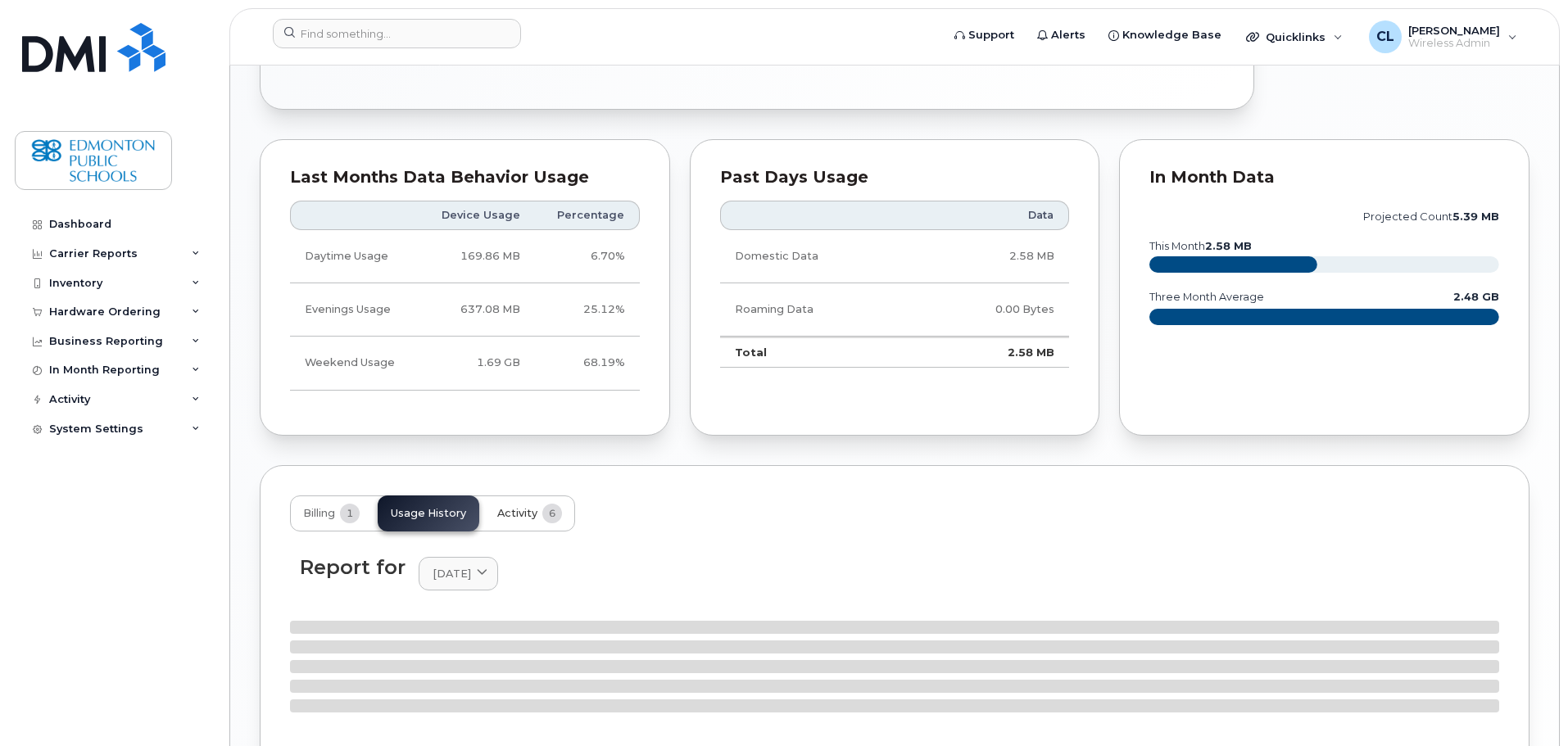
click at [525, 513] on span "Activity" at bounding box center [516, 512] width 40 height 13
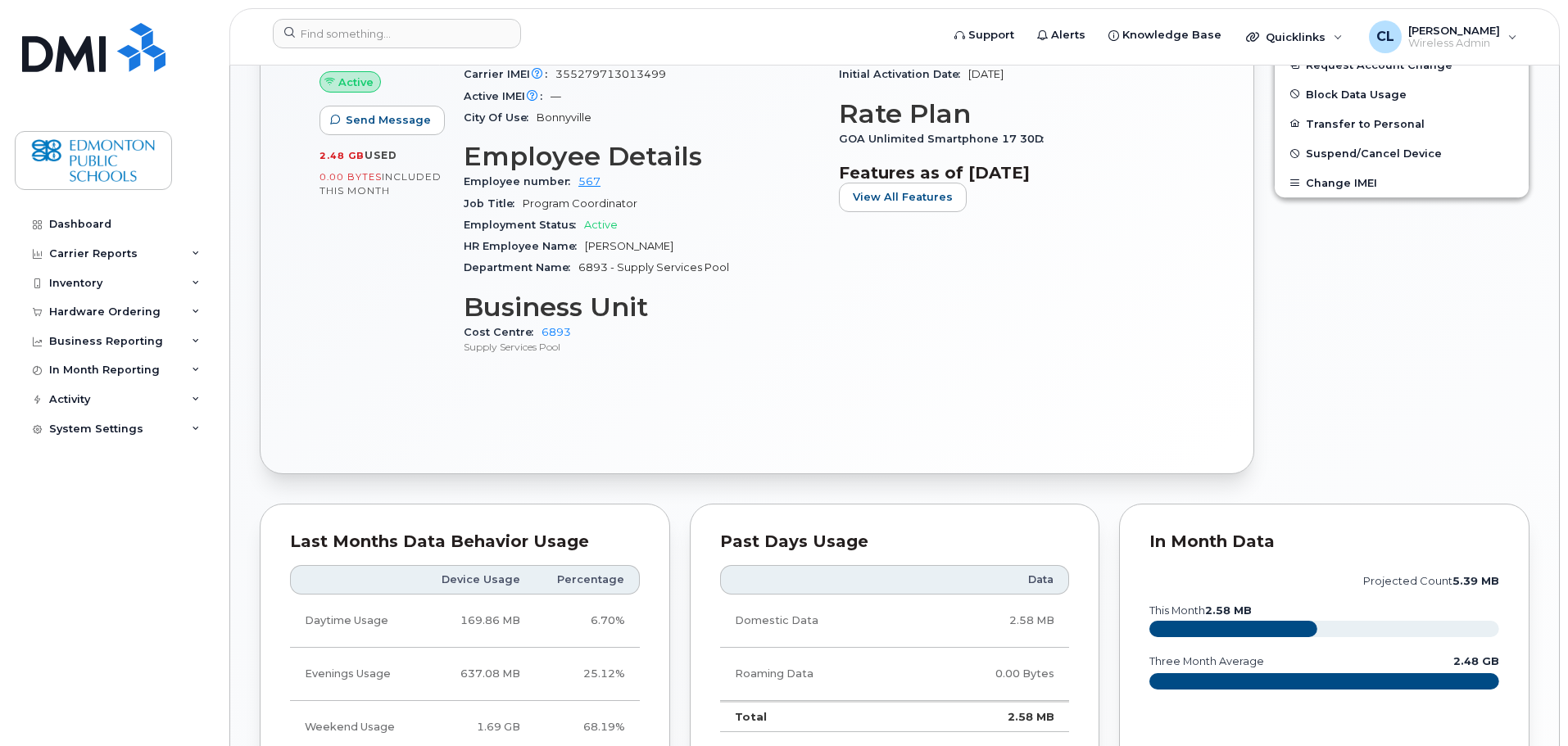
scroll to position [524, 0]
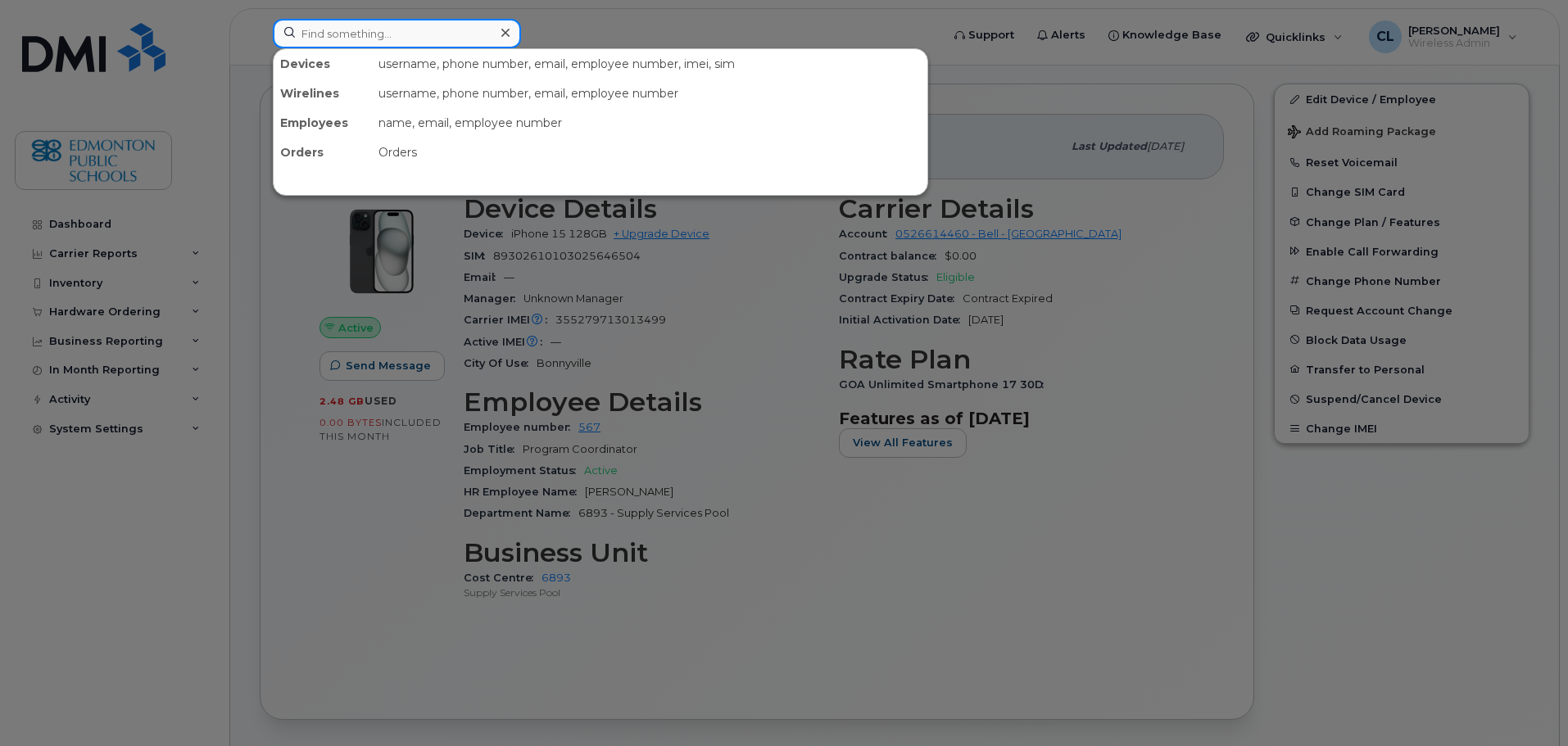
click at [498, 32] on div at bounding box center [397, 33] width 248 height 29
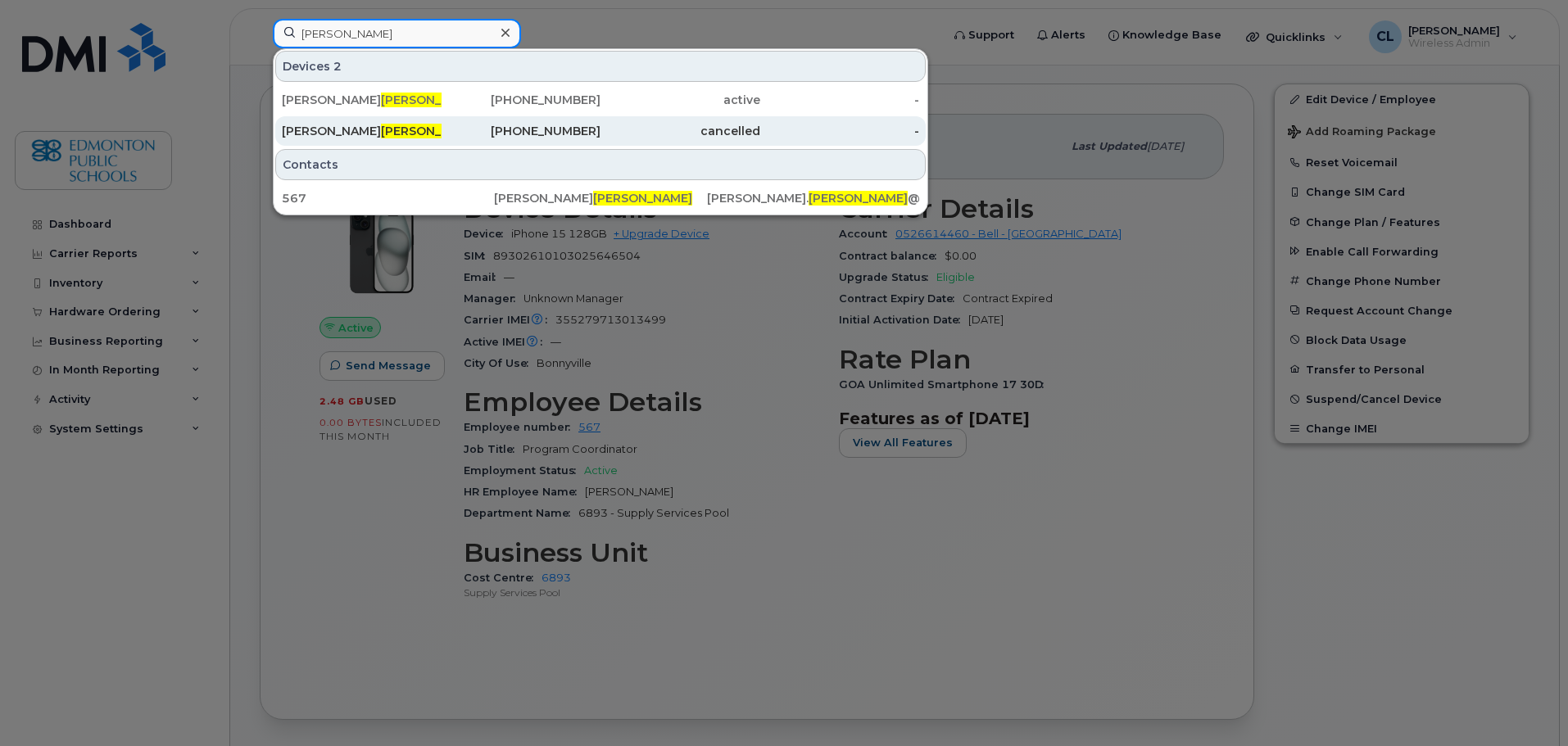
type input "[PERSON_NAME]"
click at [381, 133] on span "[PERSON_NAME]" at bounding box center [429, 130] width 99 height 15
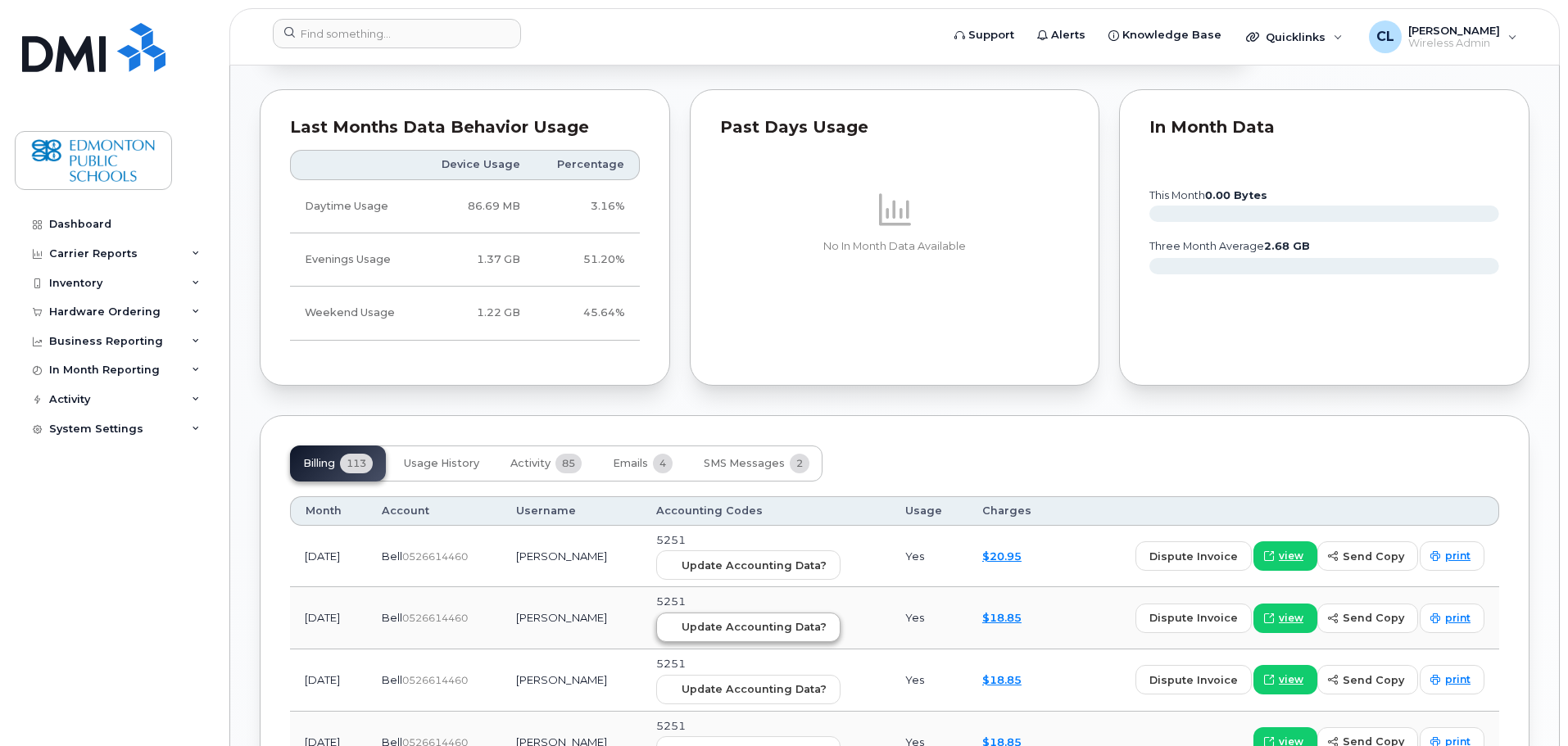
scroll to position [1598, 0]
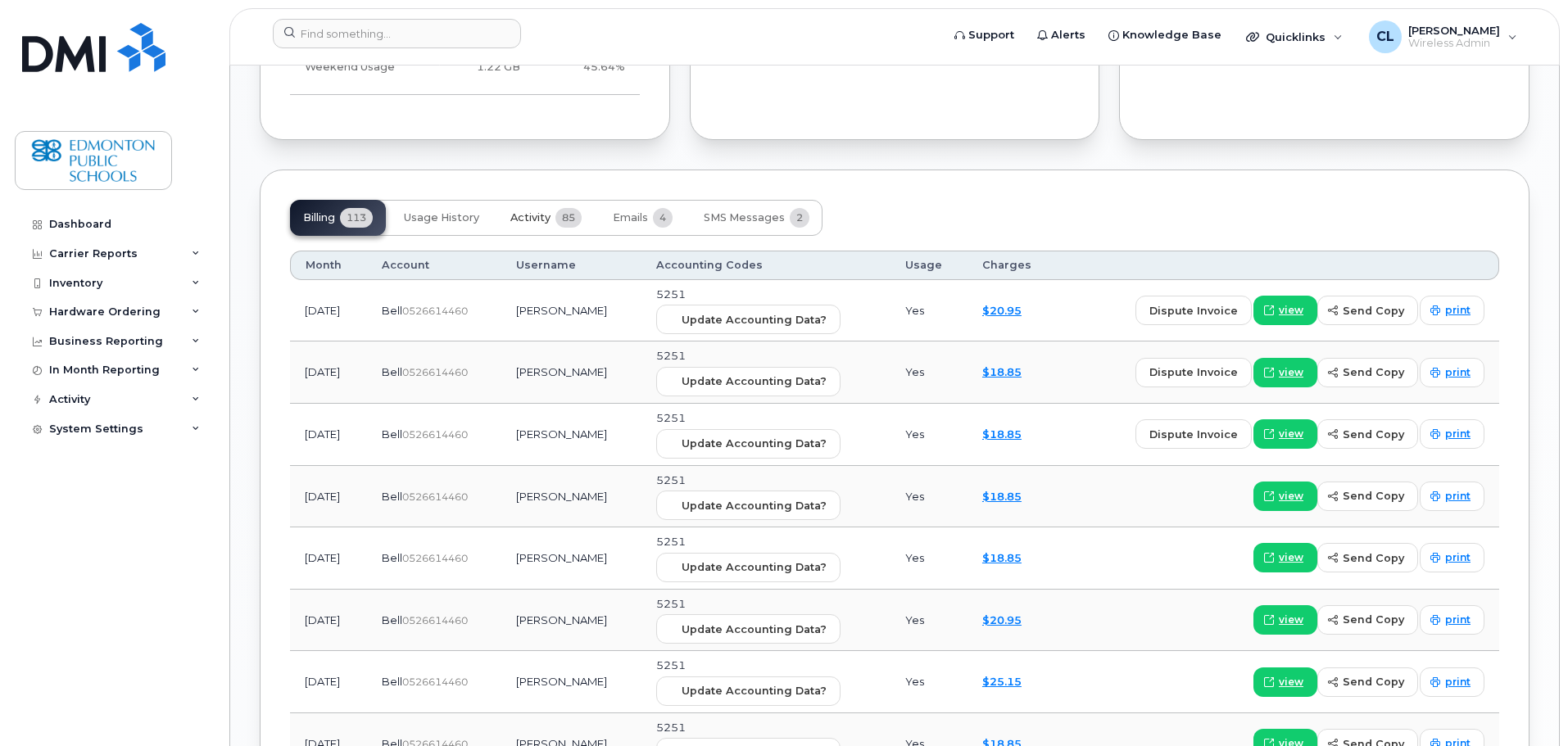
click at [538, 211] on span "Activity" at bounding box center [530, 217] width 40 height 13
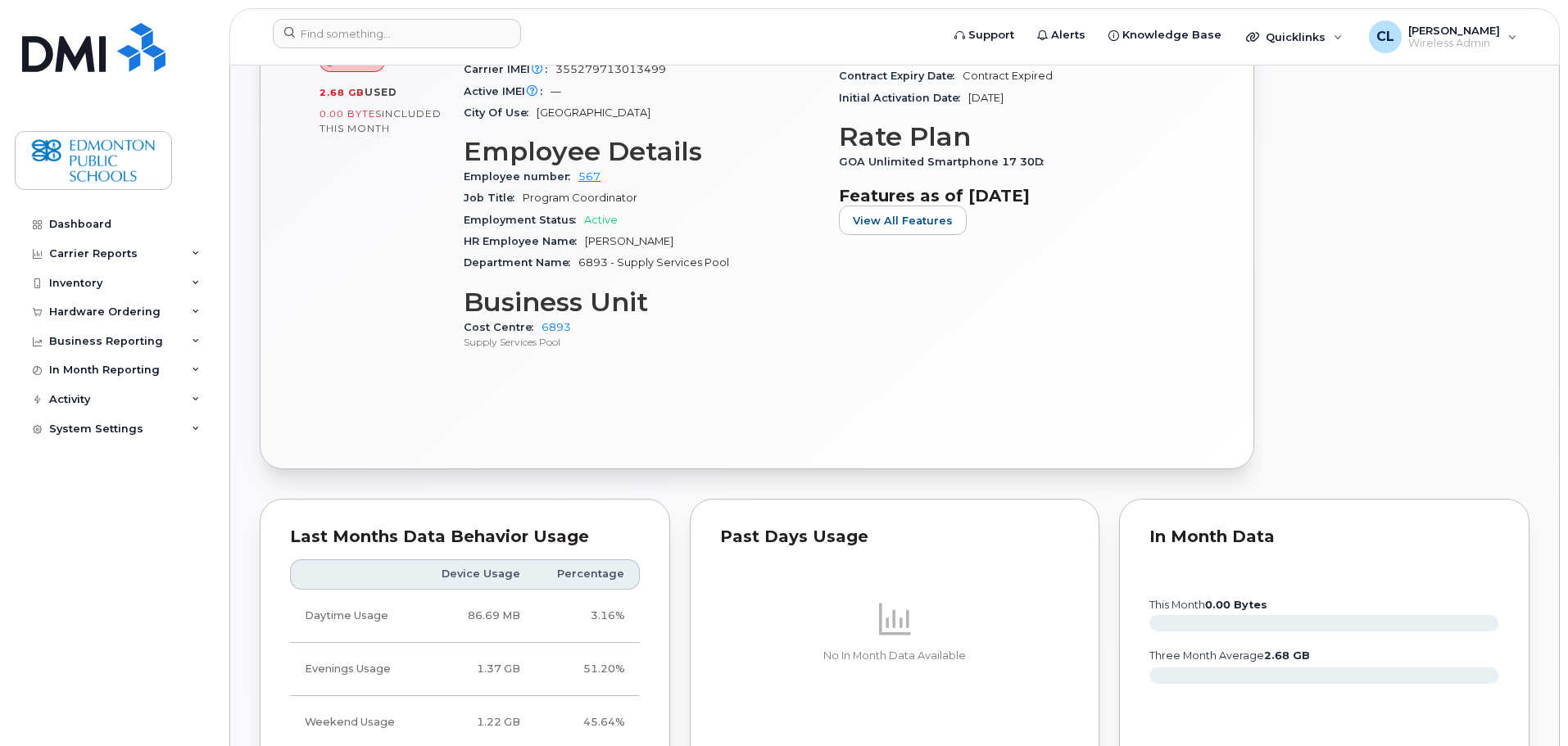
scroll to position [697, 0]
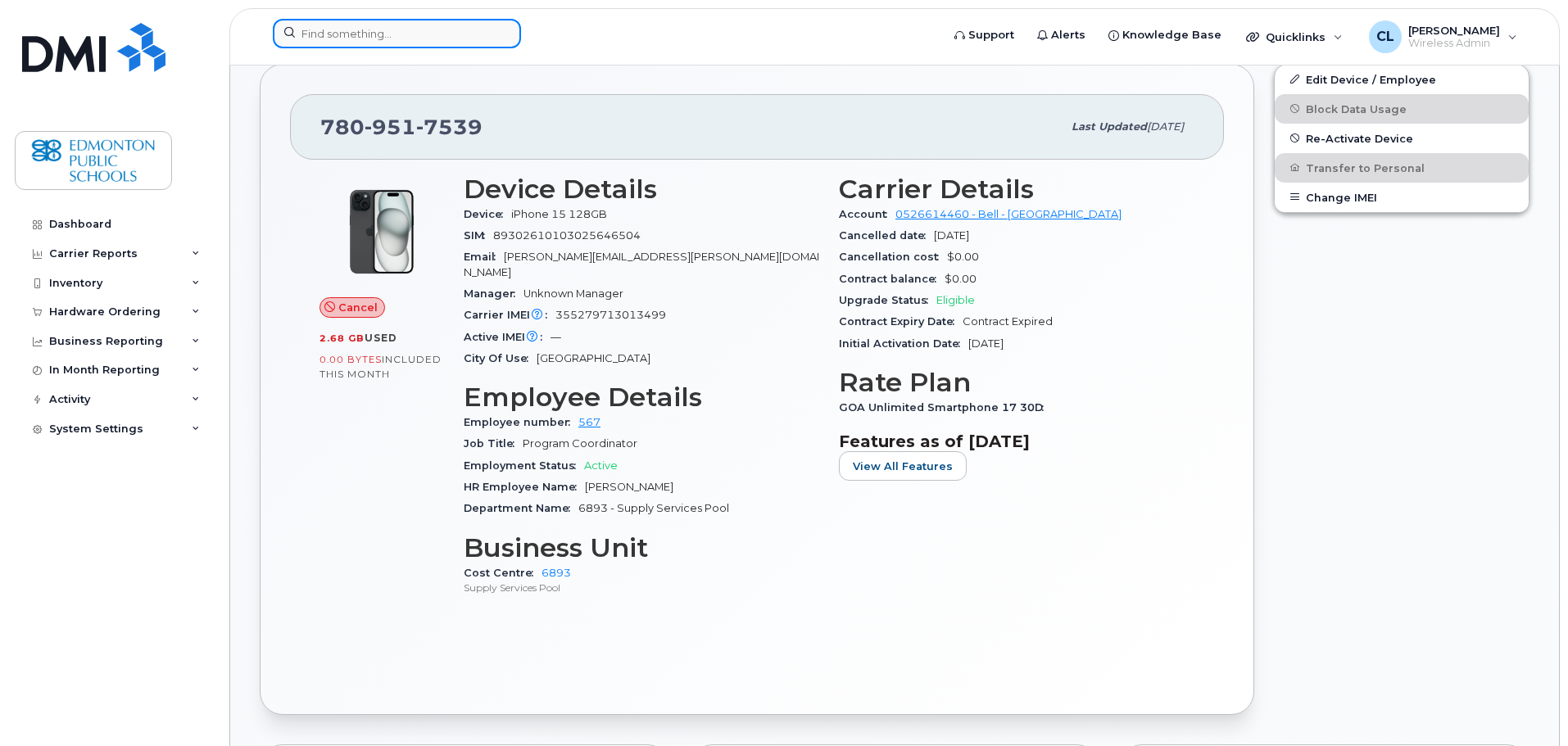
click at [434, 35] on input at bounding box center [397, 33] width 248 height 29
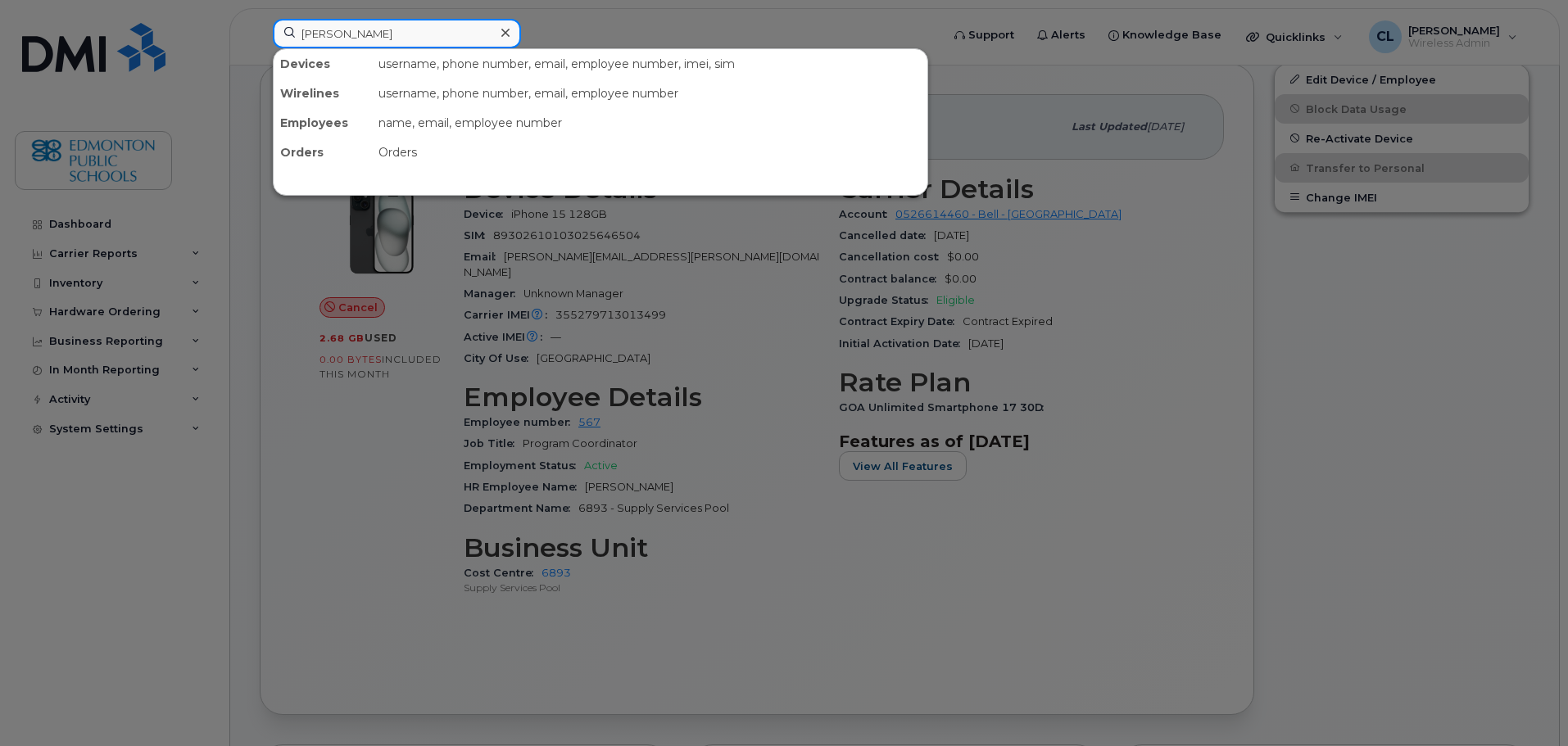
type input "Skaff"
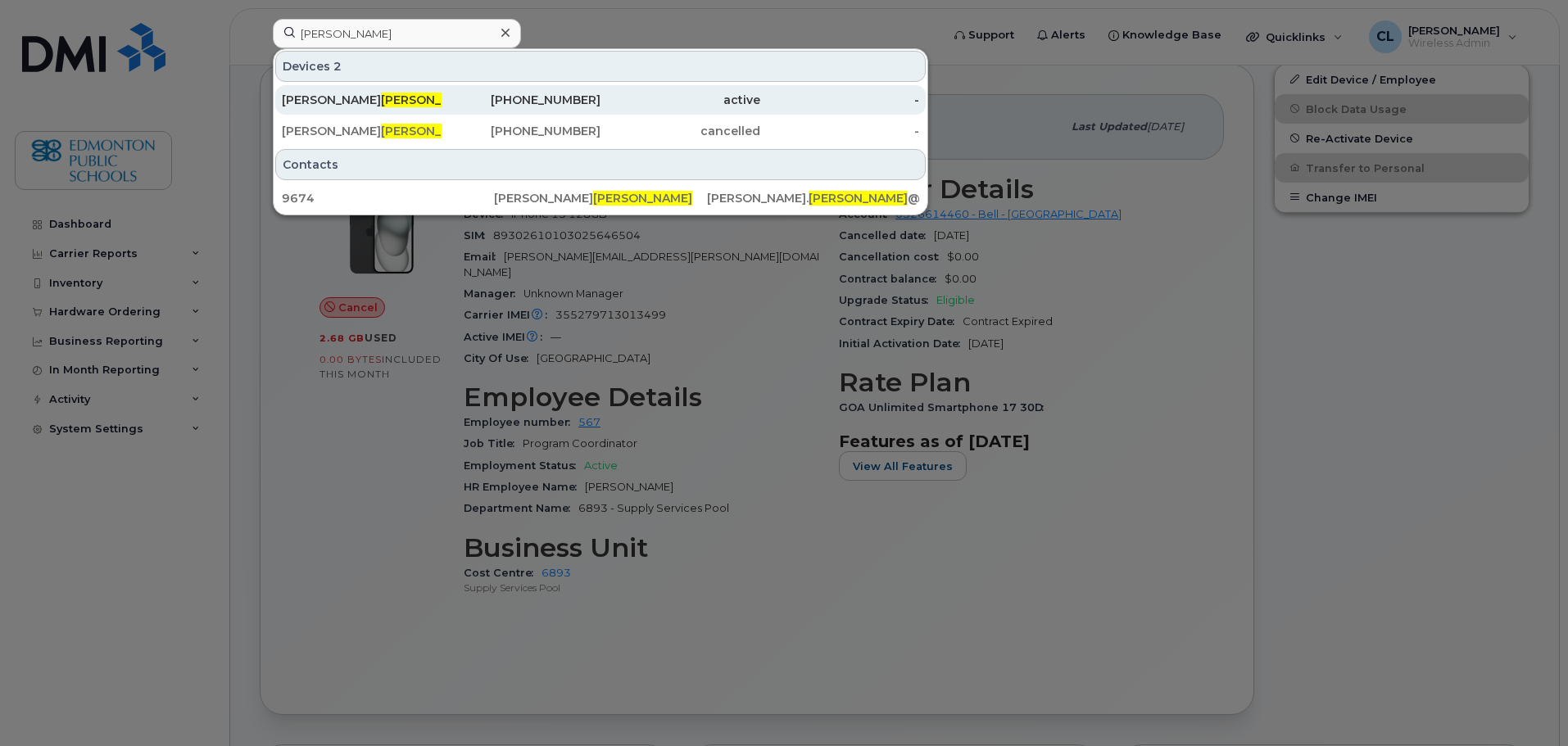
click at [350, 89] on div "Anita Skaff" at bounding box center [361, 100] width 159 height 29
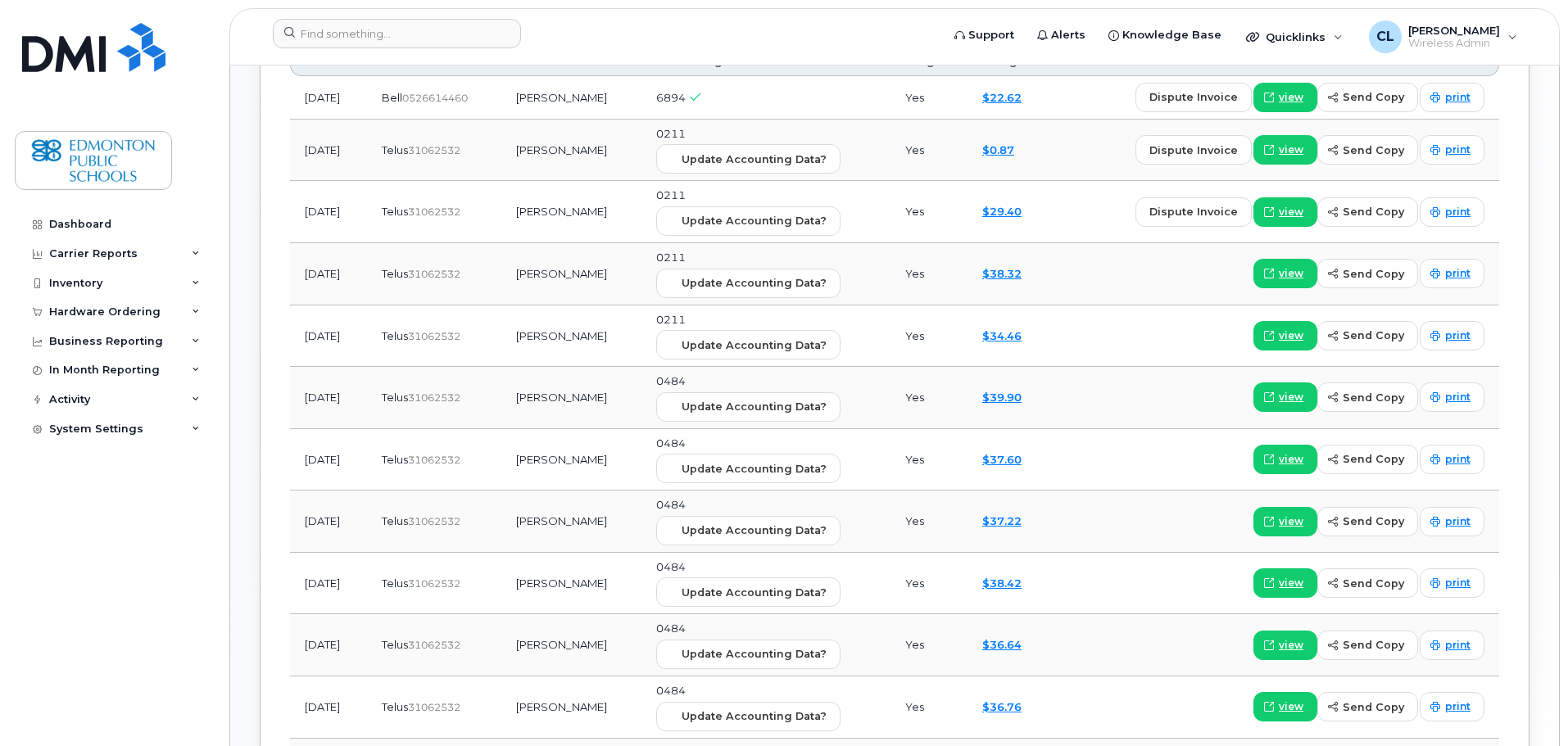
scroll to position [1556, 0]
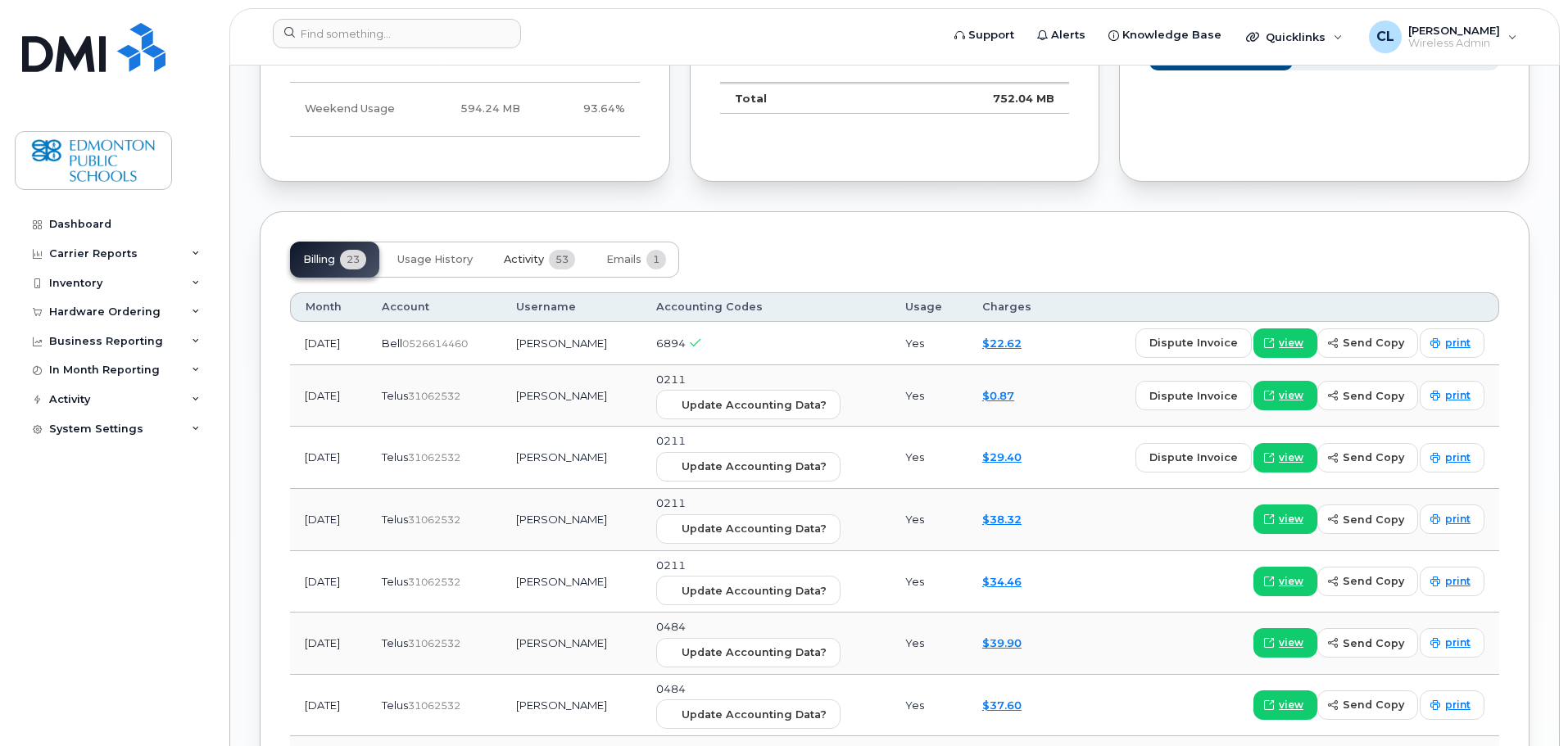
click at [526, 241] on button "Activity 53" at bounding box center [540, 259] width 98 height 36
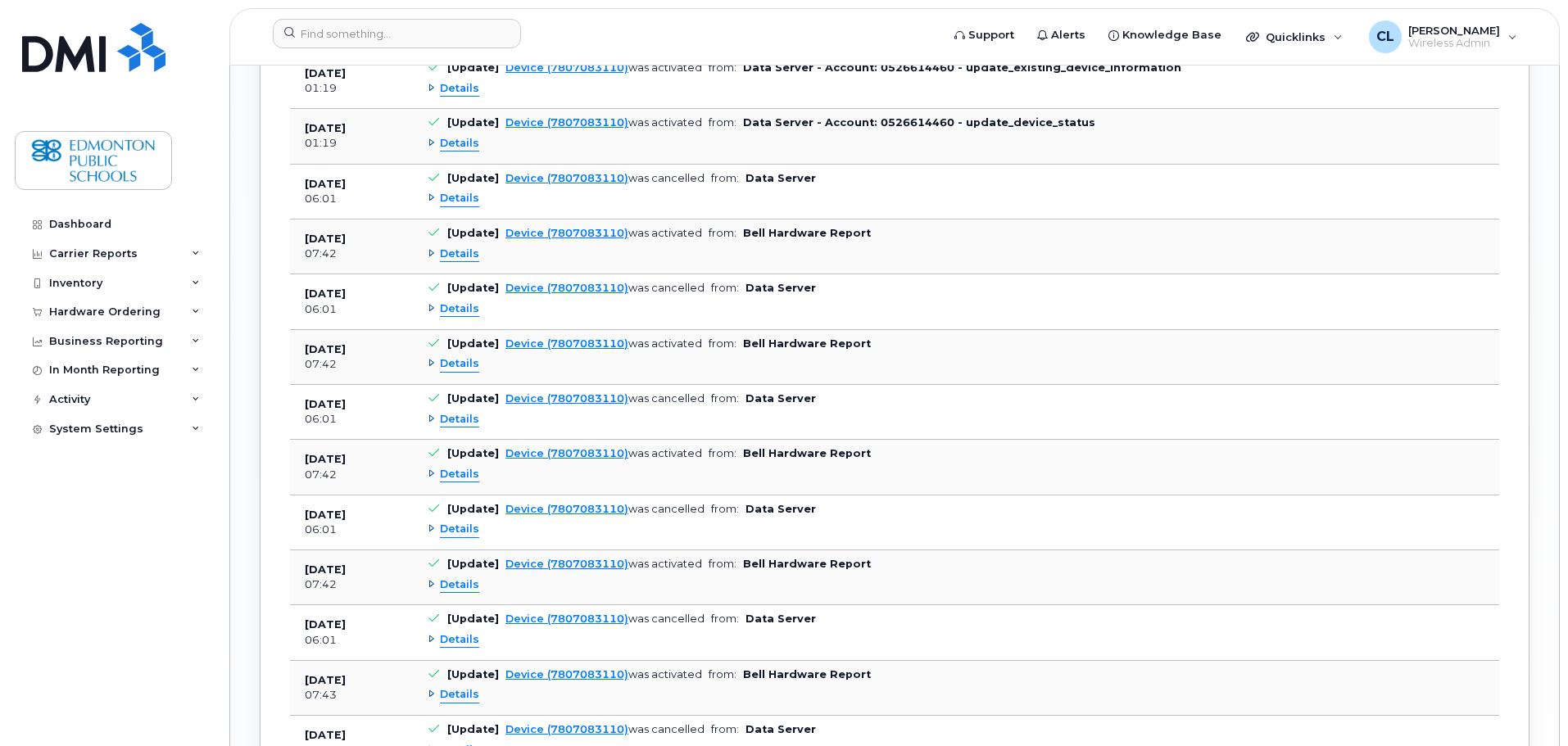
scroll to position [1720, 0]
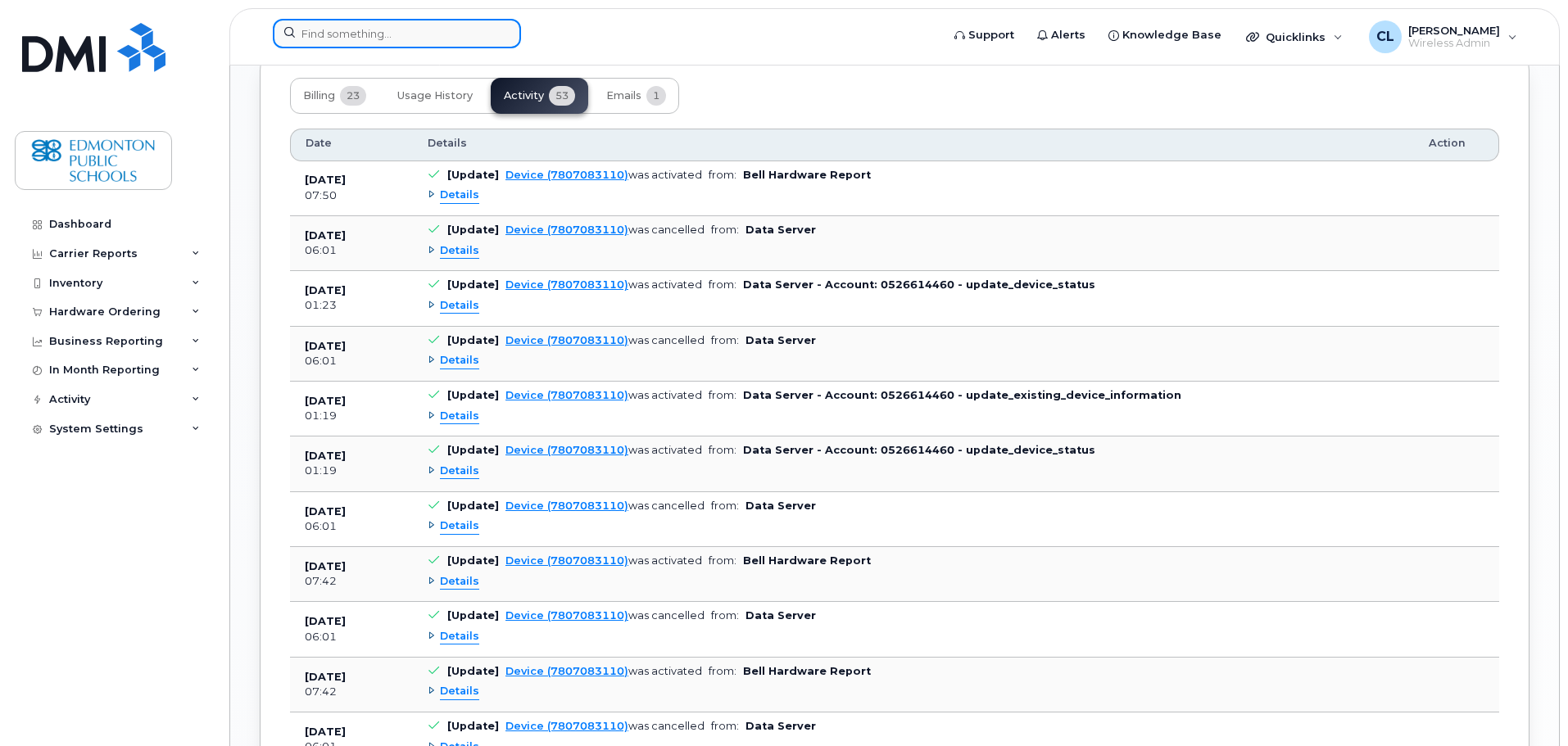
click at [380, 31] on input at bounding box center [397, 33] width 248 height 29
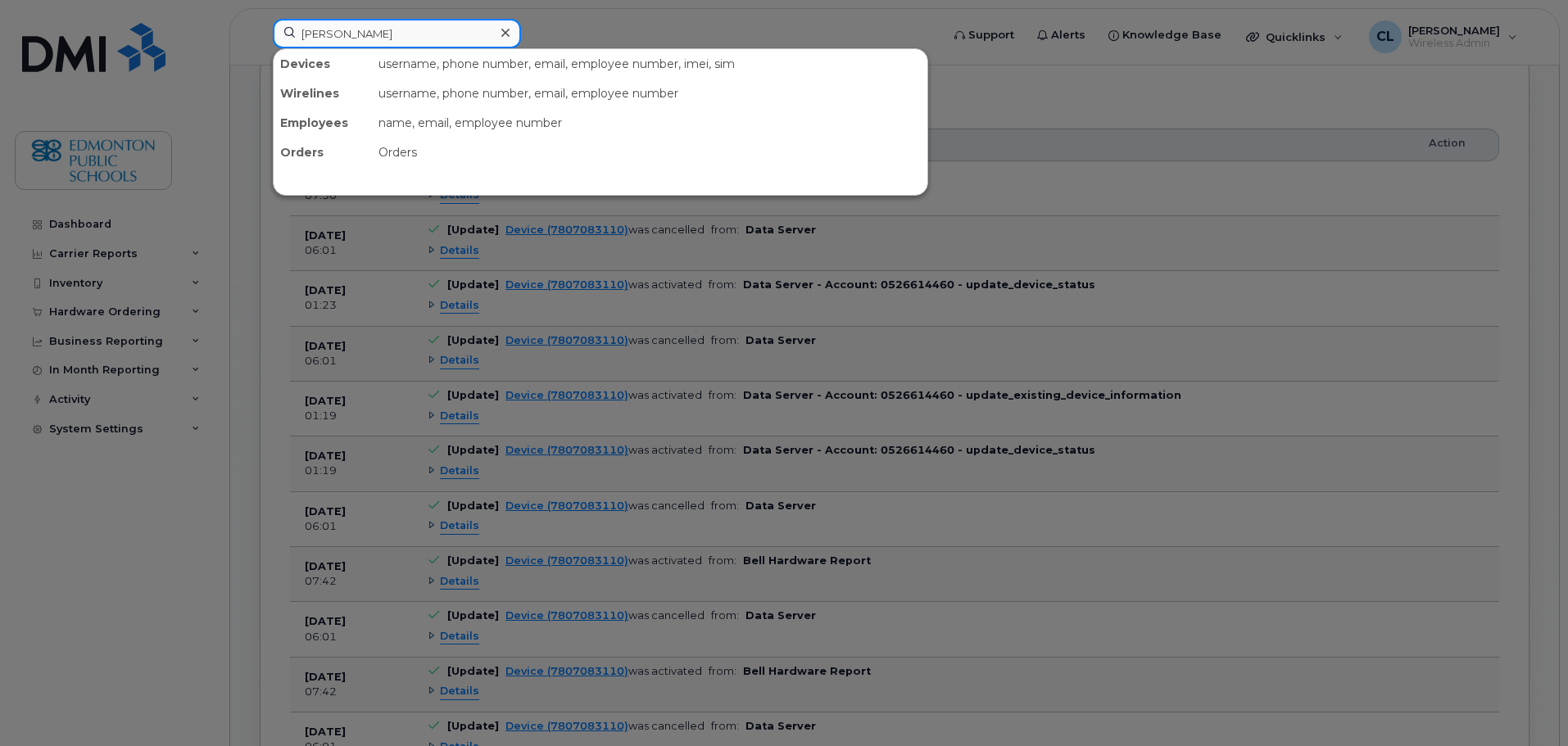
type input "Maguire"
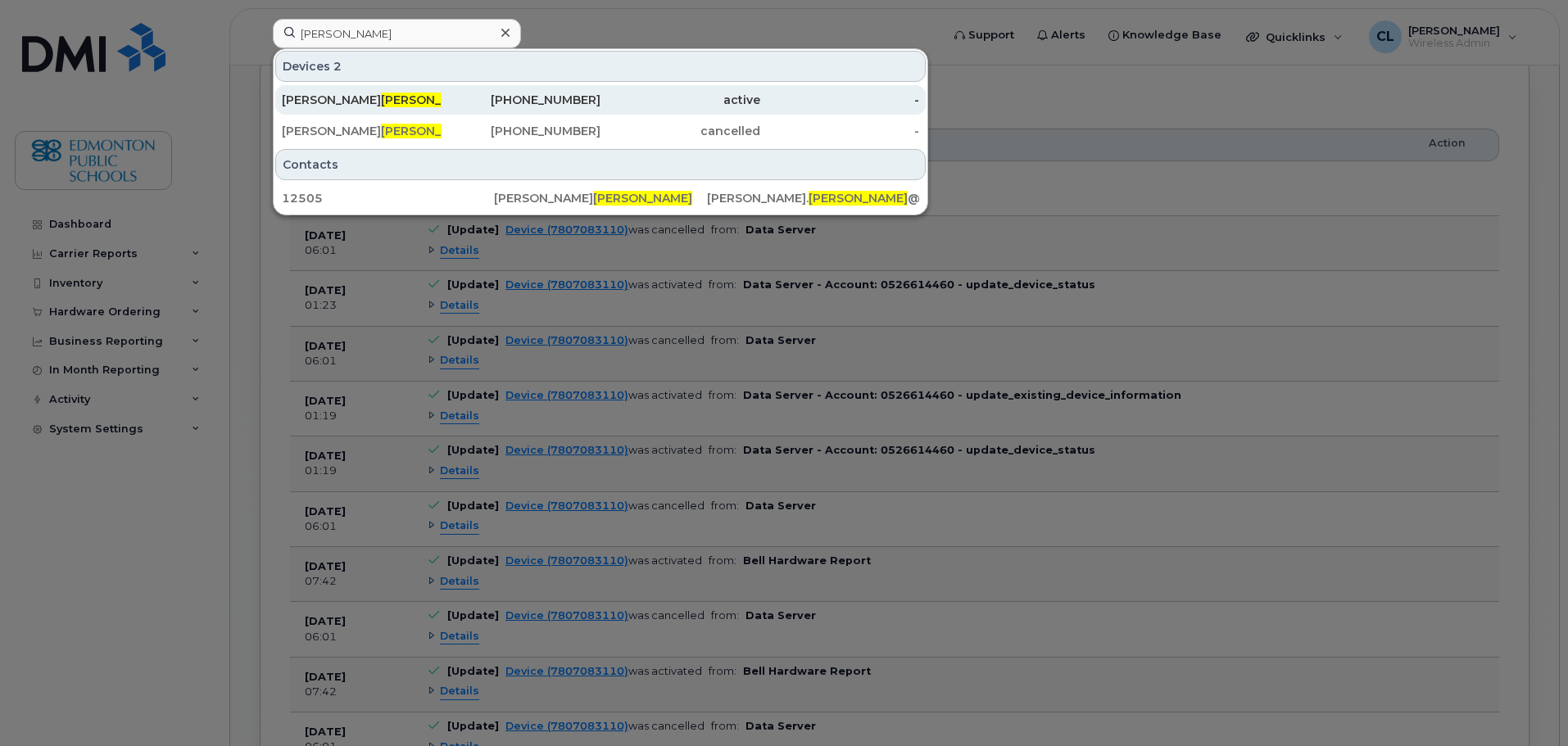
click at [395, 95] on div "Kerry Maguire" at bounding box center [361, 100] width 159 height 17
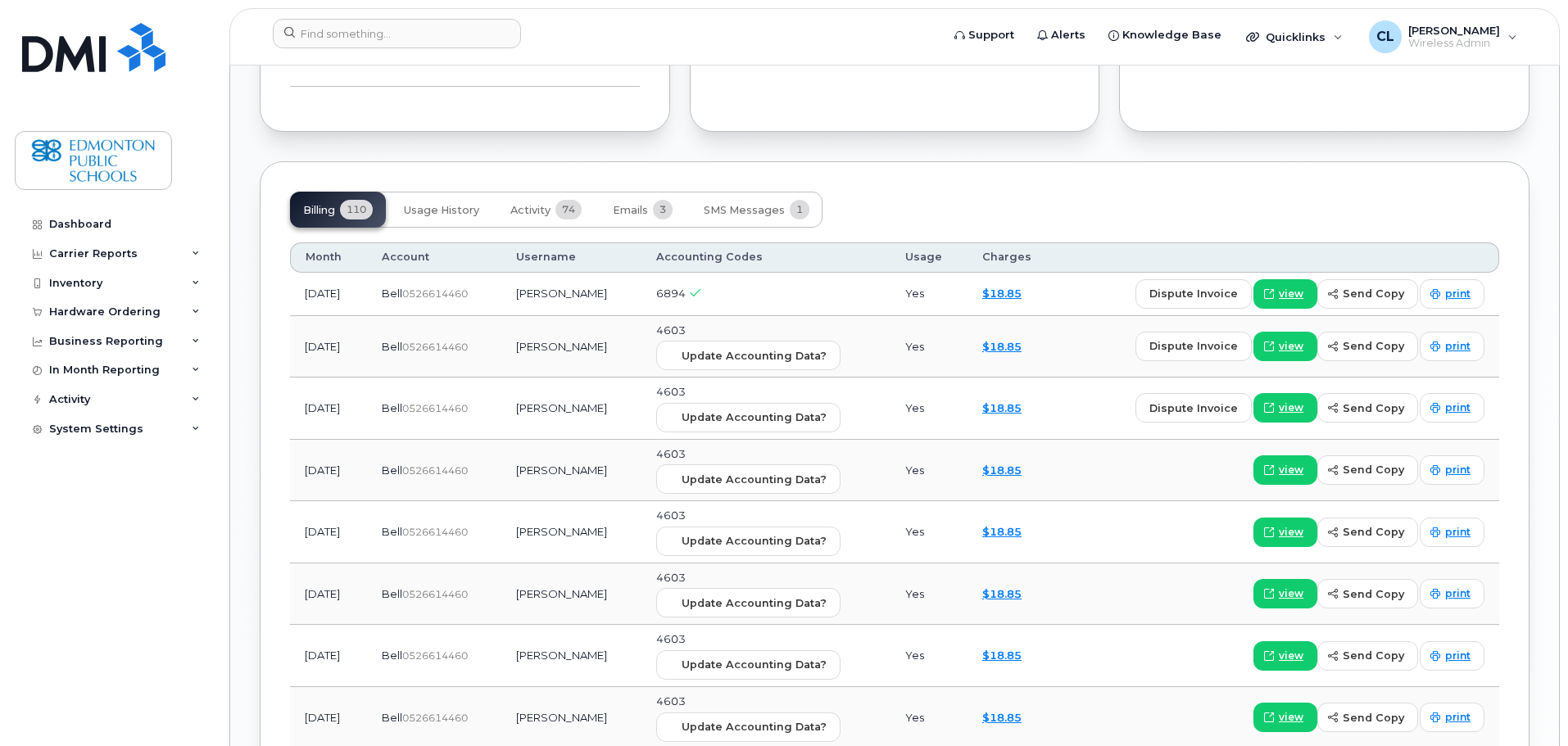
scroll to position [1228, 0]
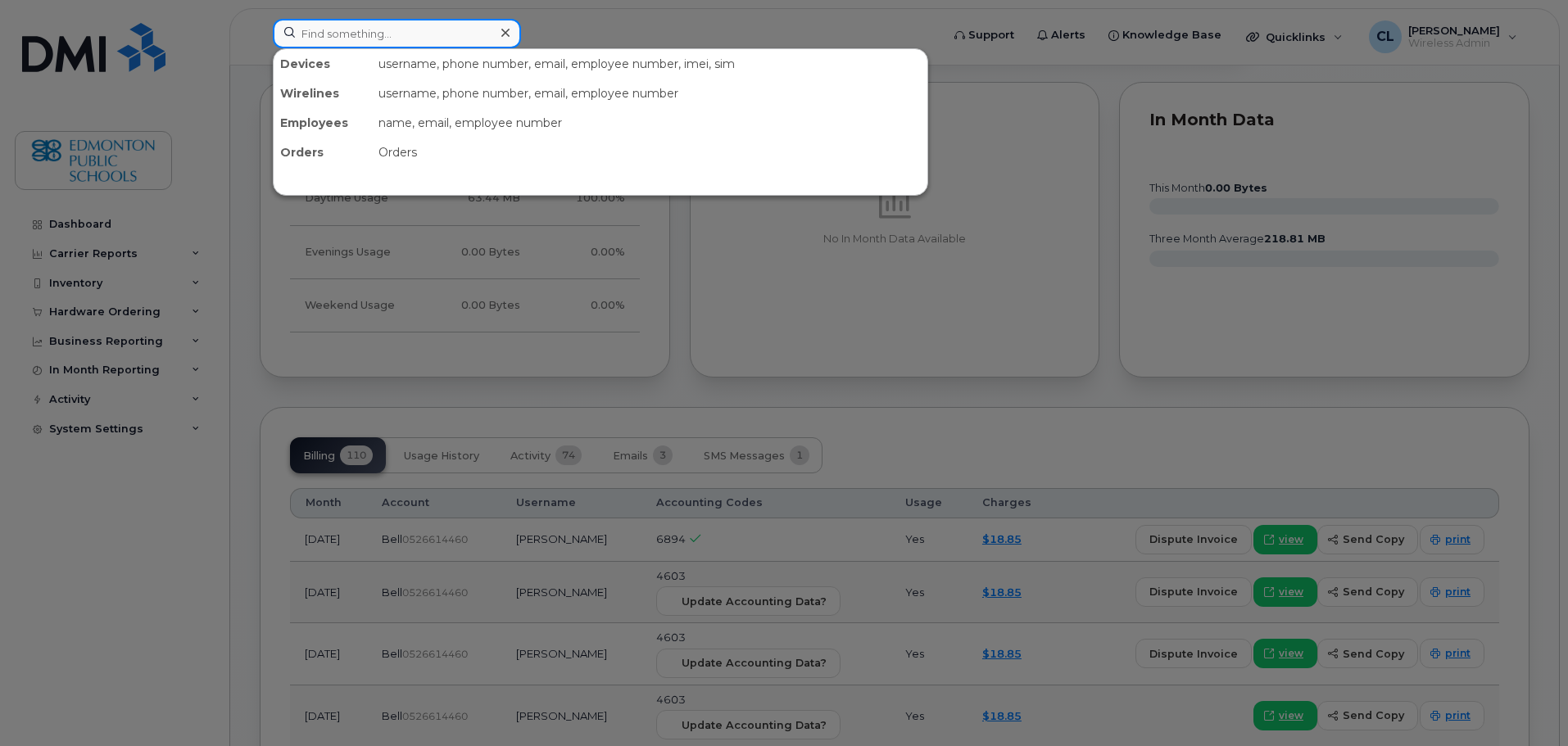
click at [414, 21] on input at bounding box center [397, 33] width 248 height 29
paste input "[PERSON_NAME] TRAVELLER"
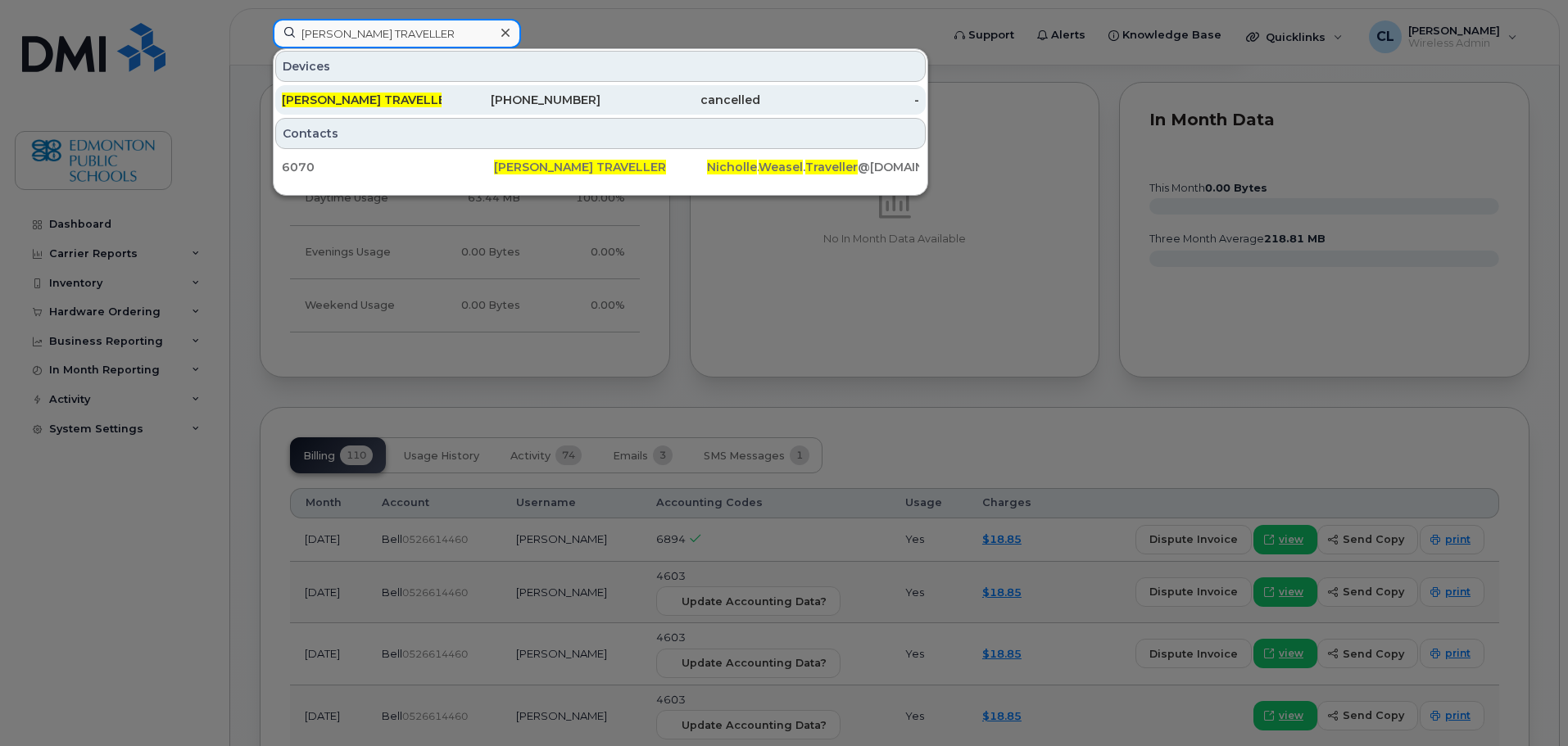
type input "[PERSON_NAME] TRAVELLER"
click at [420, 95] on span "[PERSON_NAME] TRAVELLER" at bounding box center [368, 100] width 172 height 15
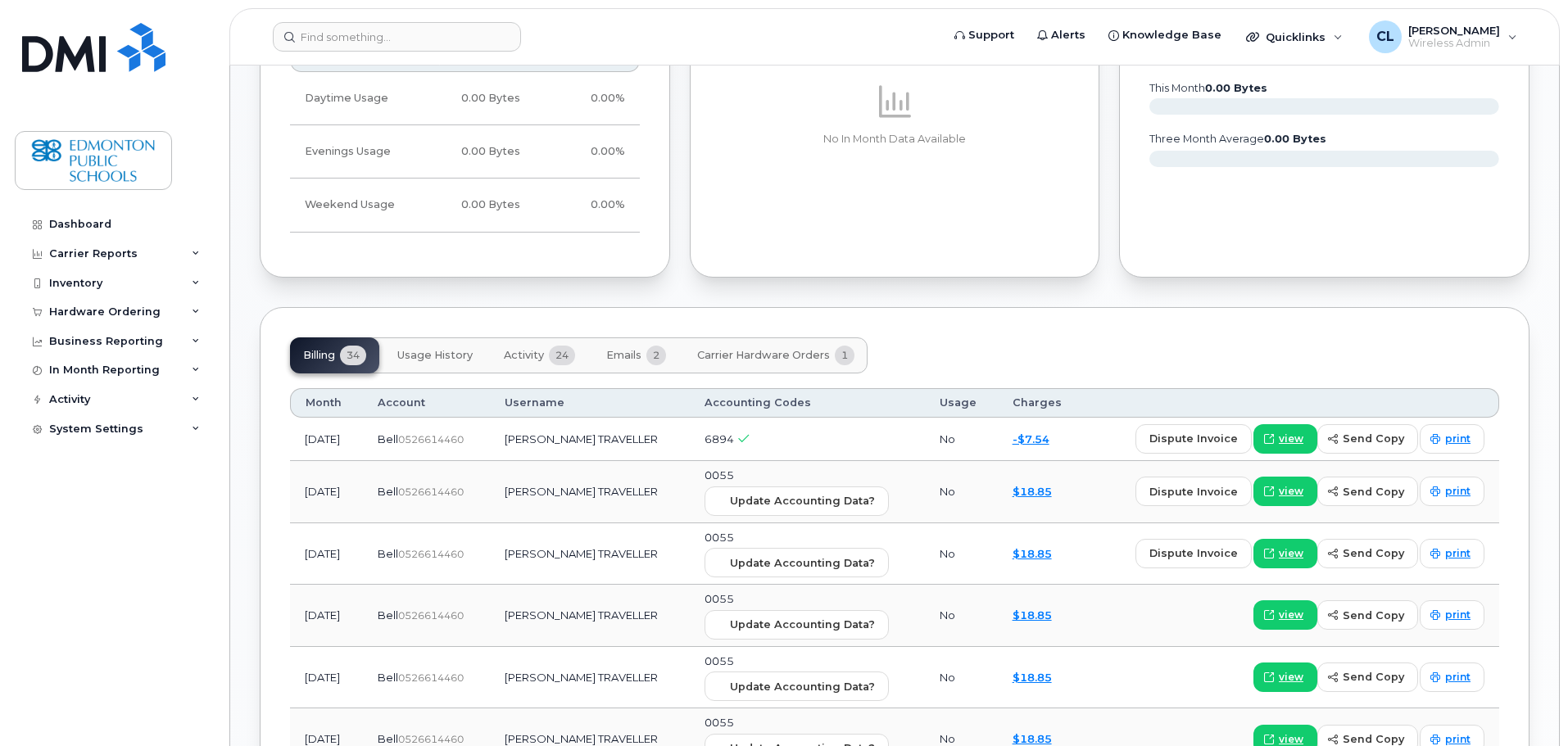
scroll to position [1055, 0]
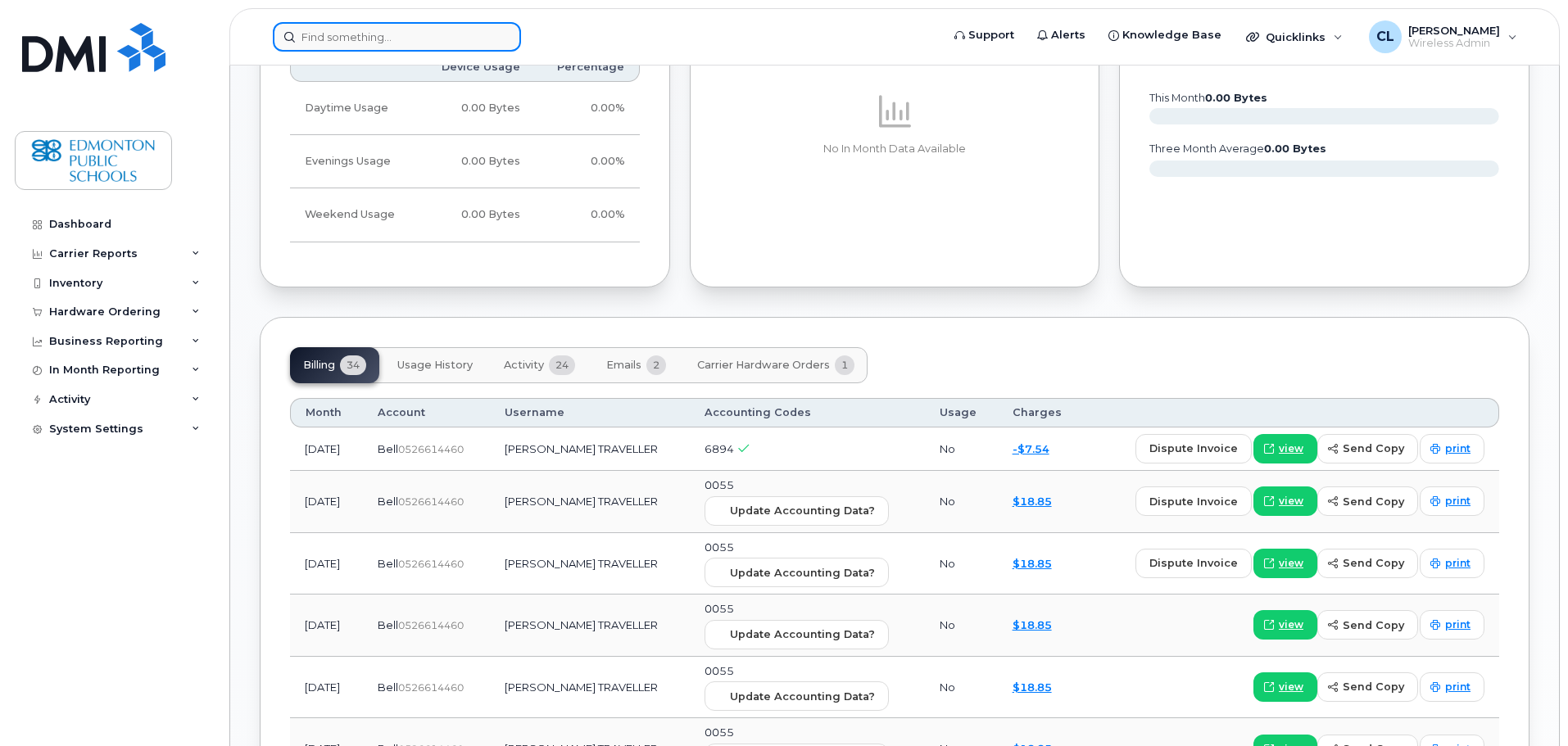
click at [317, 39] on input at bounding box center [397, 37] width 248 height 29
paste input "[PERSON_NAME]"
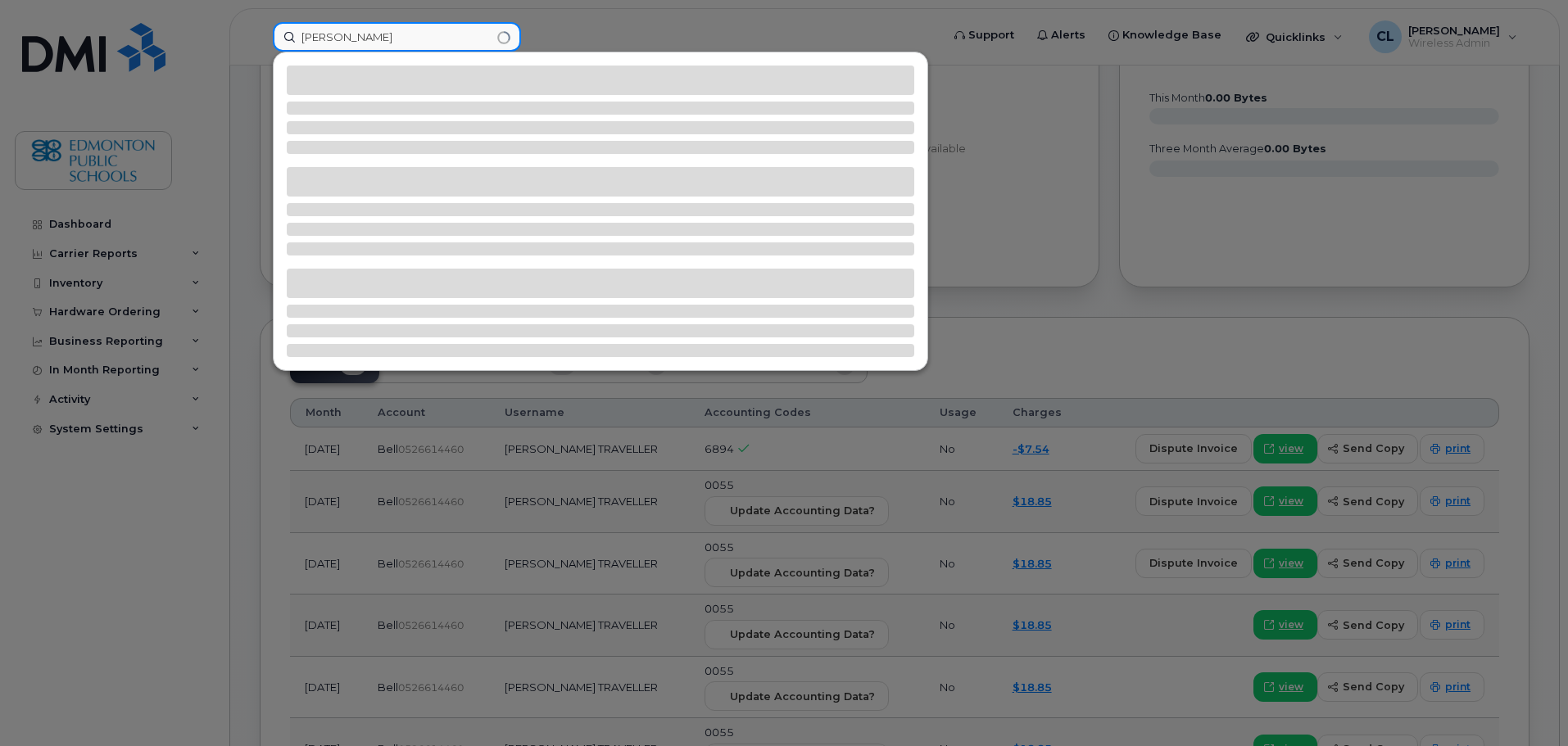
type input "[PERSON_NAME]"
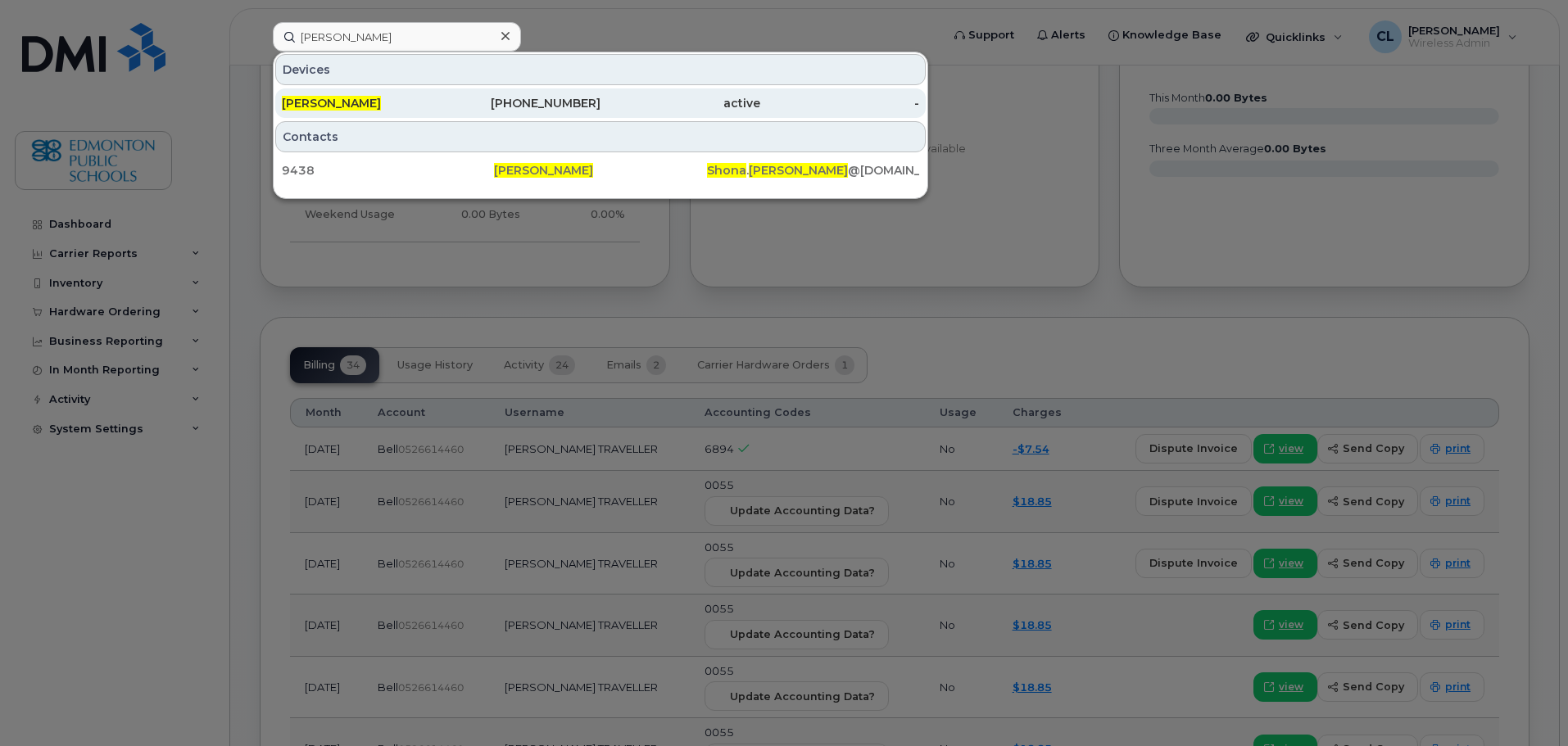
click at [340, 101] on span "[PERSON_NAME]" at bounding box center [331, 103] width 99 height 15
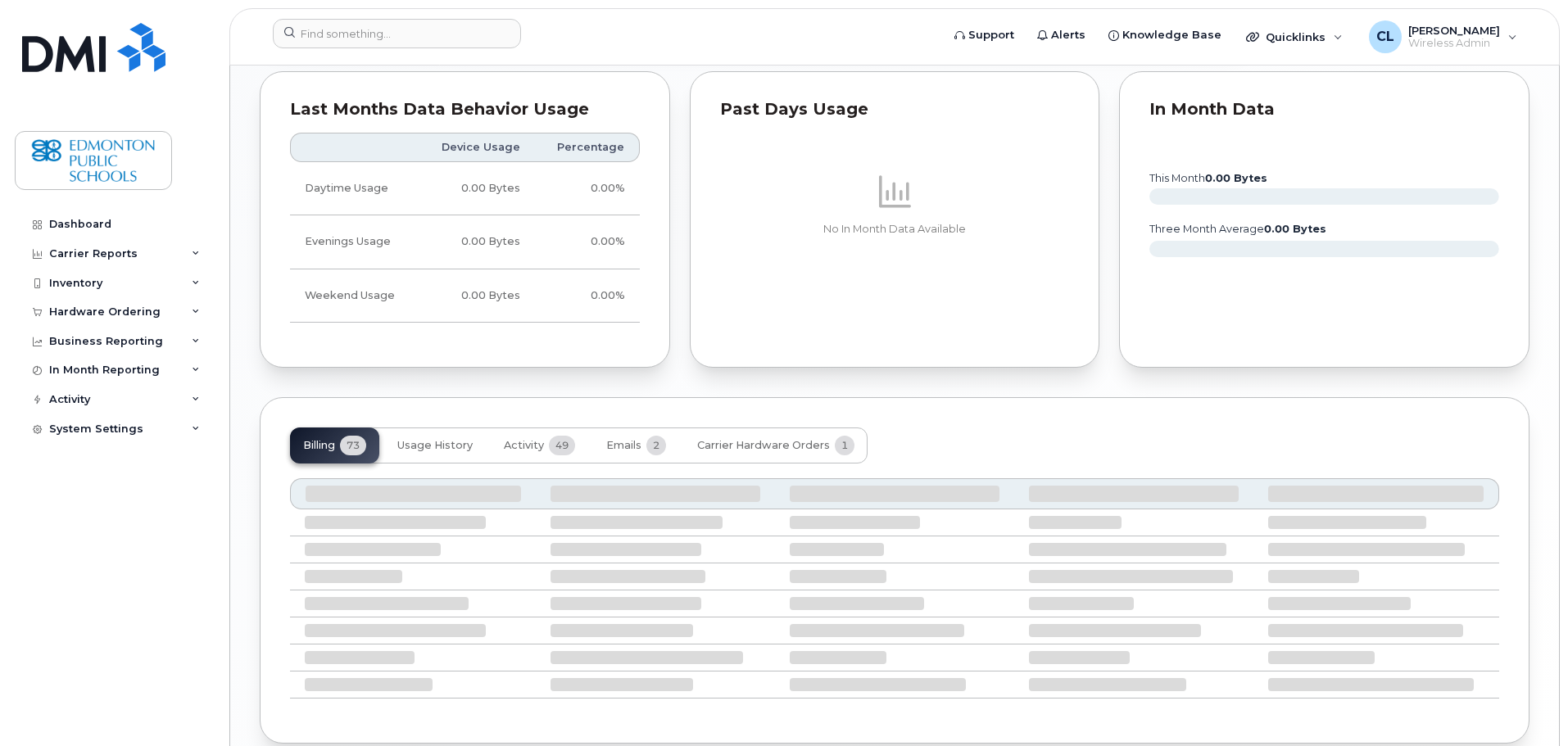
scroll to position [1357, 0]
